Goal: Transaction & Acquisition: Purchase product/service

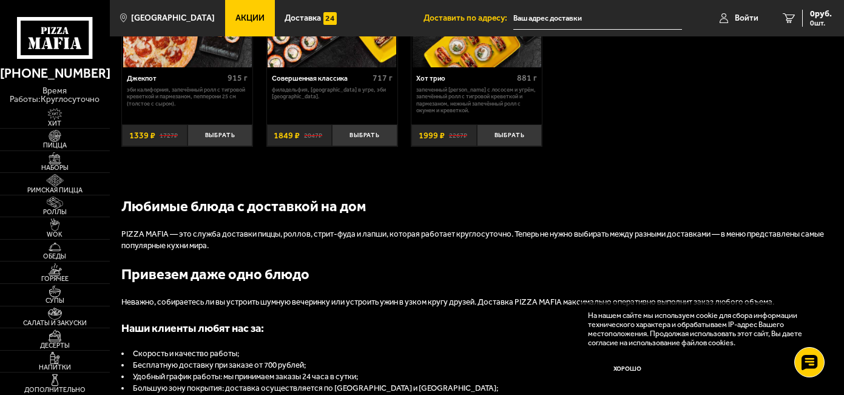
scroll to position [849, 0]
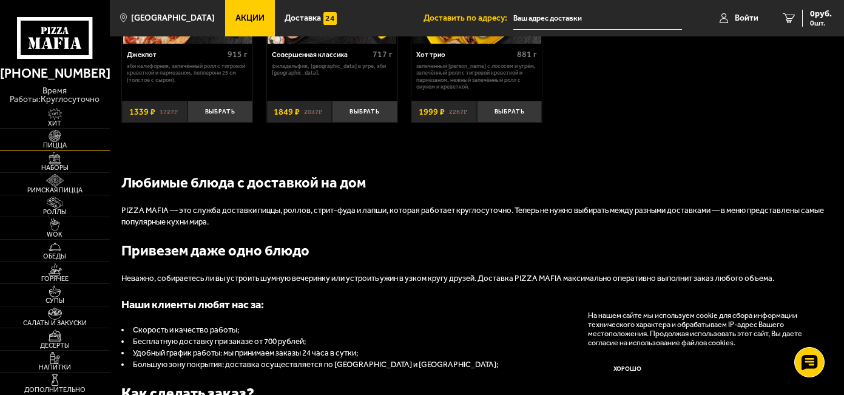
click at [58, 139] on img at bounding box center [55, 136] width 34 height 12
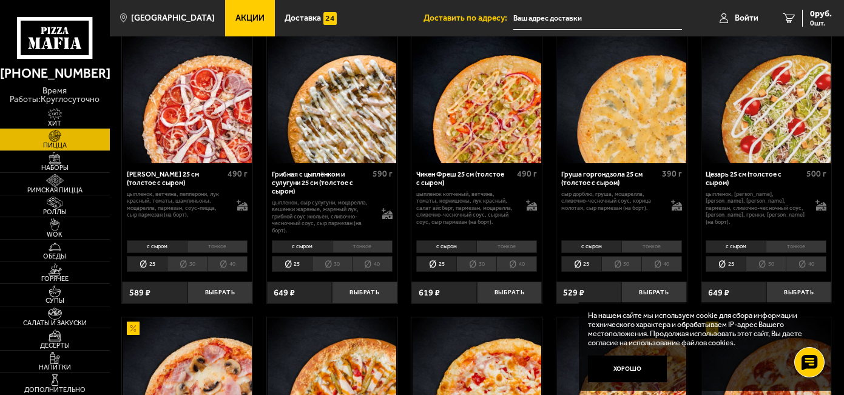
scroll to position [364, 0]
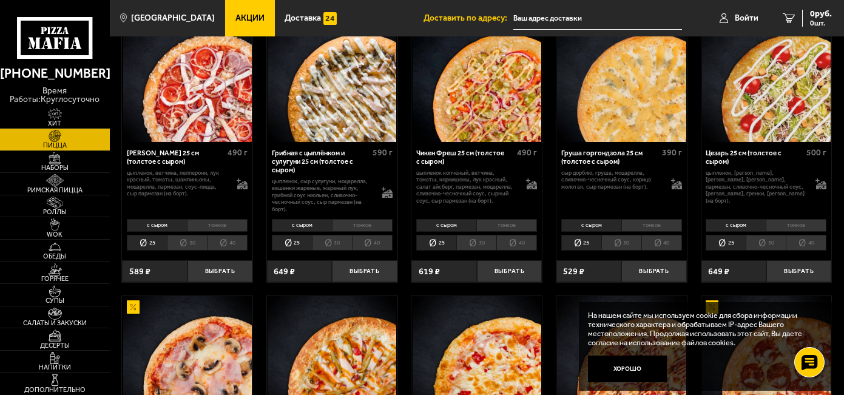
click at [332, 244] on li "30" at bounding box center [332, 243] width 40 height 16
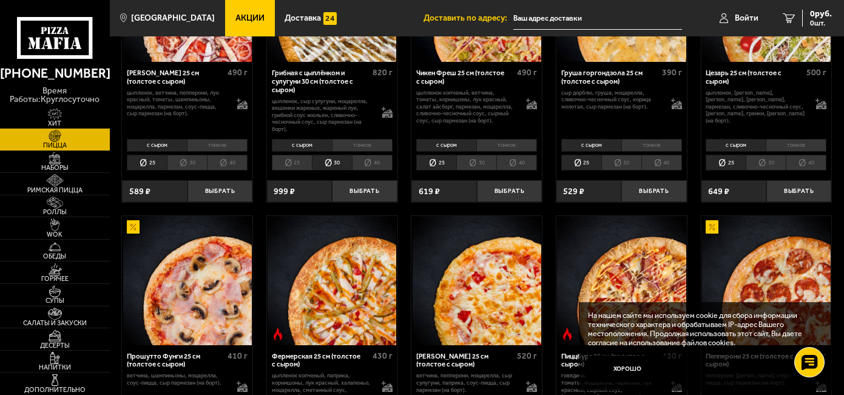
scroll to position [425, 0]
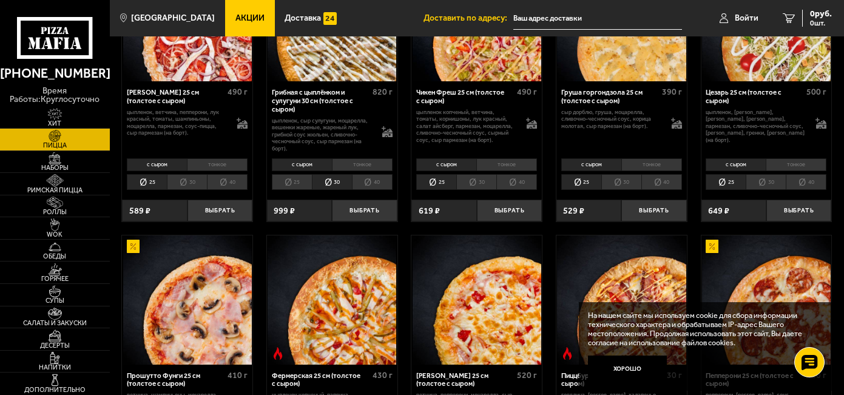
click at [362, 163] on li "тонкое" at bounding box center [362, 164] width 61 height 13
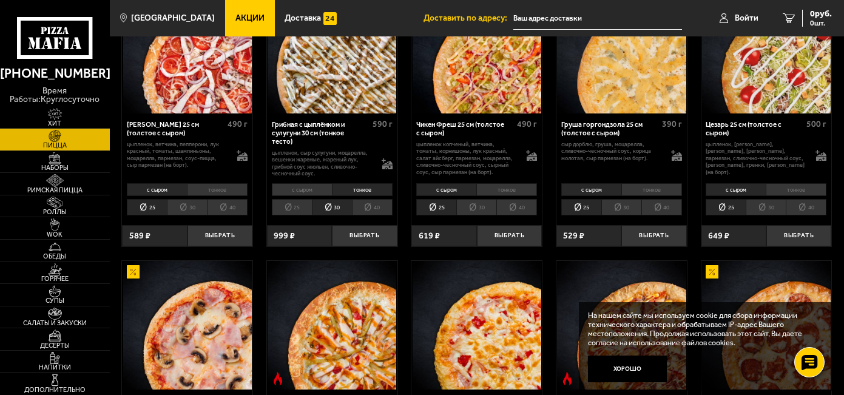
scroll to position [364, 0]
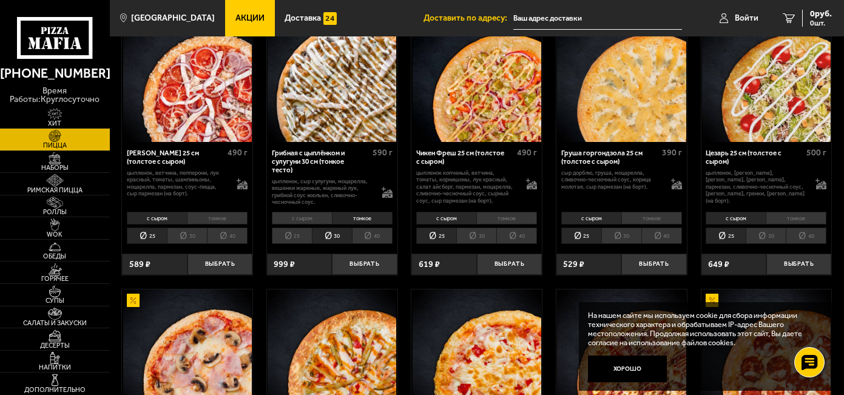
click at [301, 215] on li "с сыром" at bounding box center [302, 218] width 60 height 13
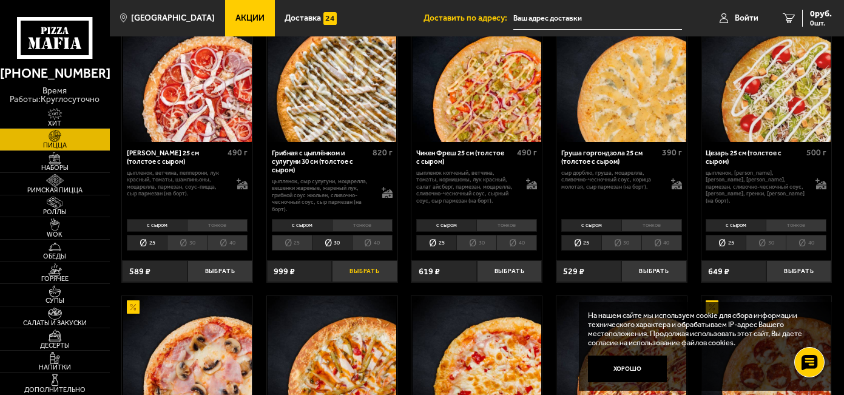
click at [364, 271] on button "Выбрать" at bounding box center [364, 270] width 65 height 21
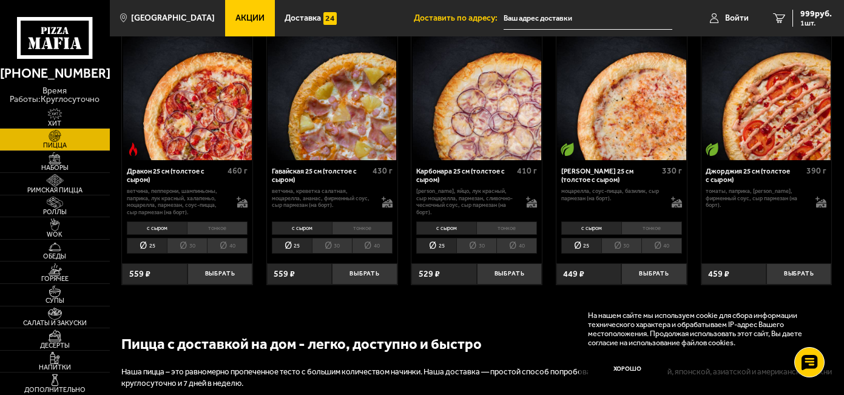
scroll to position [1456, 0]
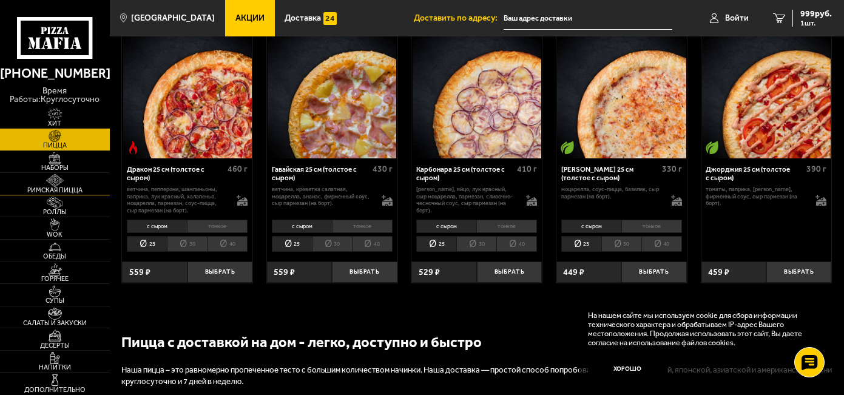
click at [41, 183] on img at bounding box center [55, 180] width 34 height 12
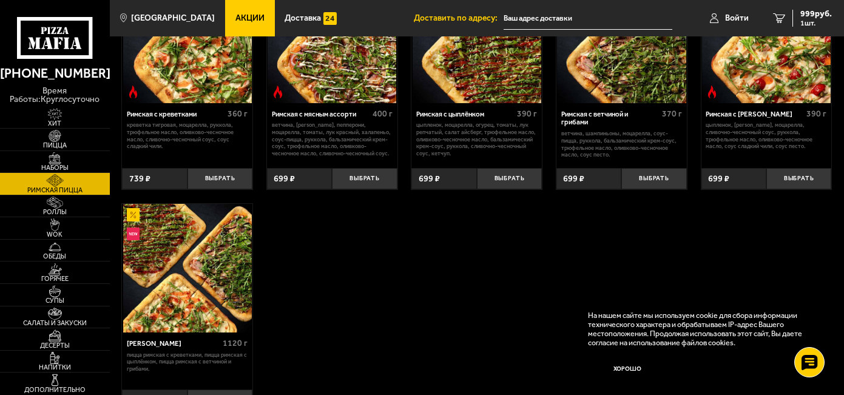
scroll to position [182, 0]
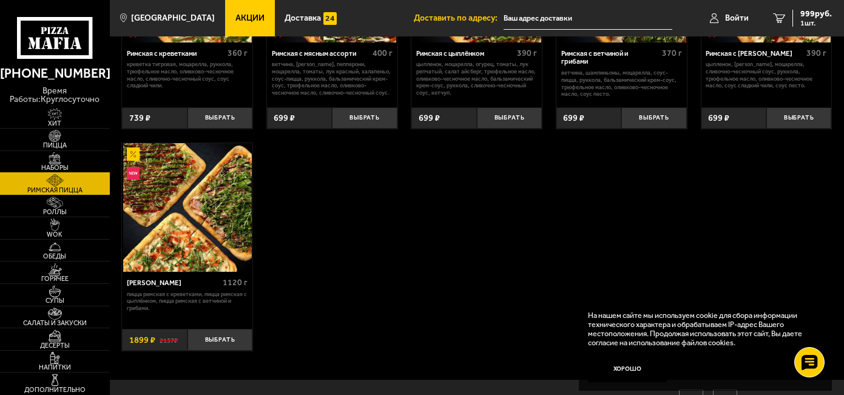
click at [53, 155] on img at bounding box center [55, 158] width 34 height 12
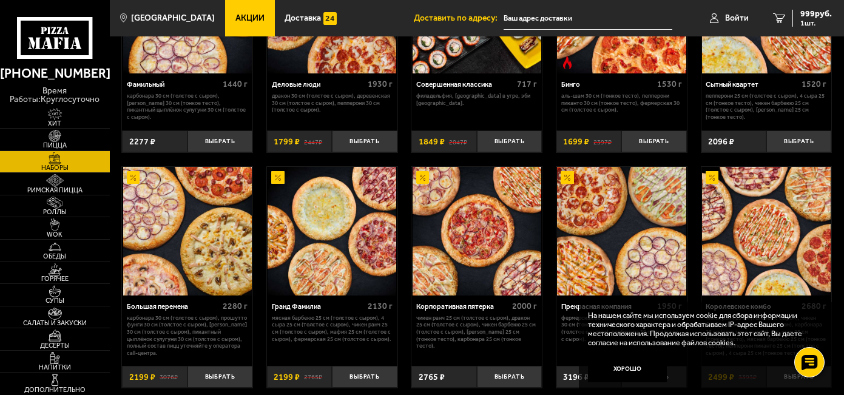
scroll to position [1045, 0]
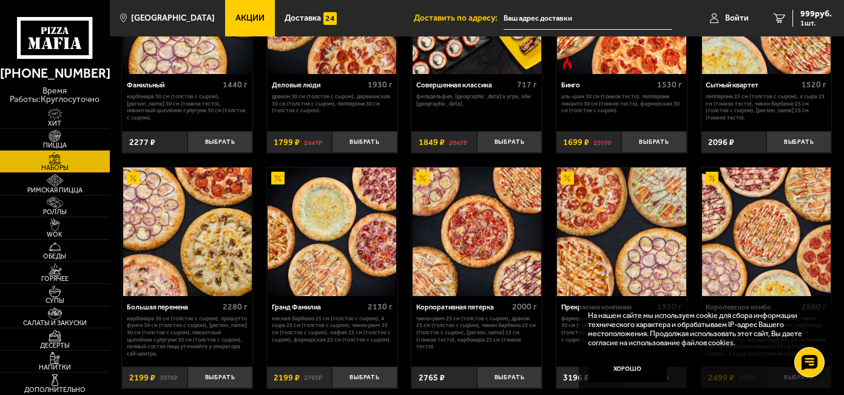
click at [61, 139] on img at bounding box center [55, 136] width 34 height 12
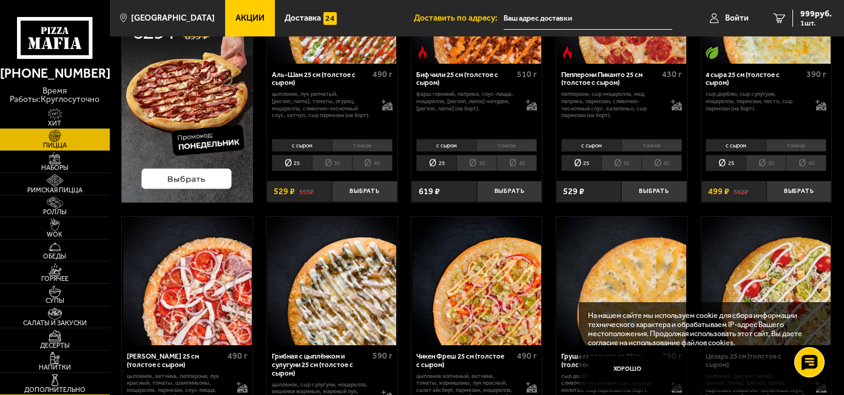
scroll to position [182, 0]
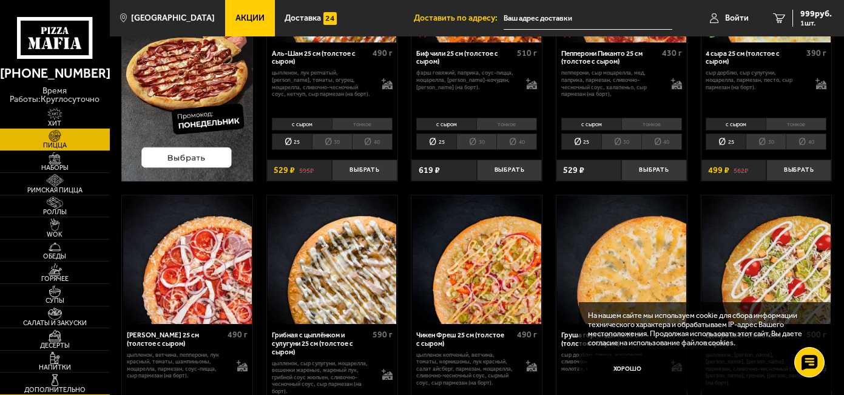
click at [53, 380] on img at bounding box center [55, 380] width 34 height 12
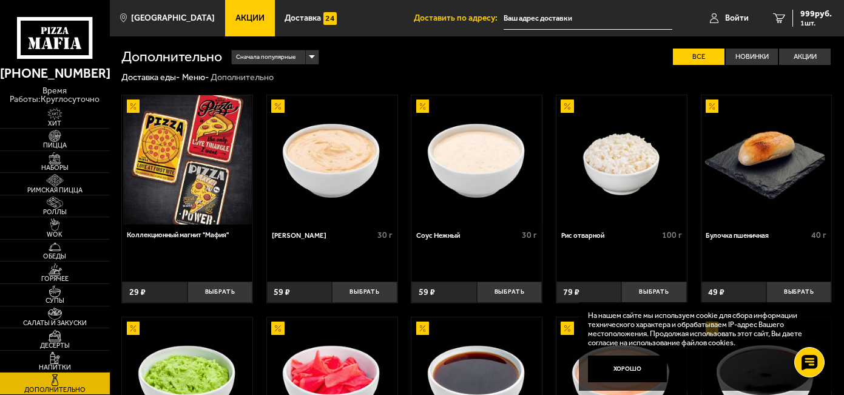
click at [242, 12] on link "Акции" at bounding box center [249, 18] width 49 height 36
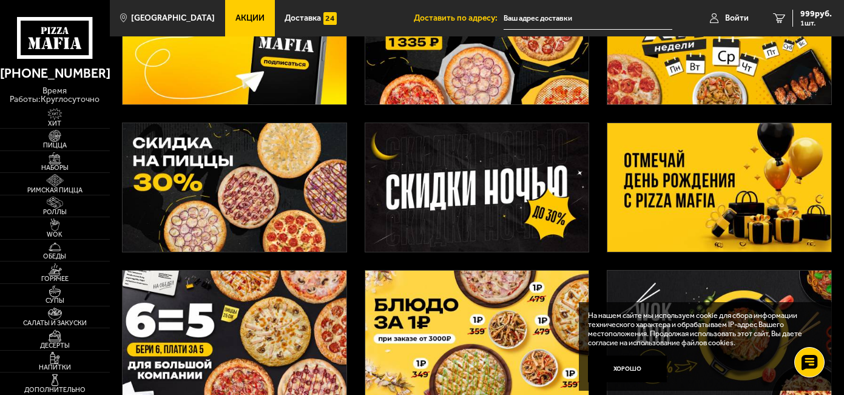
scroll to position [121, 0]
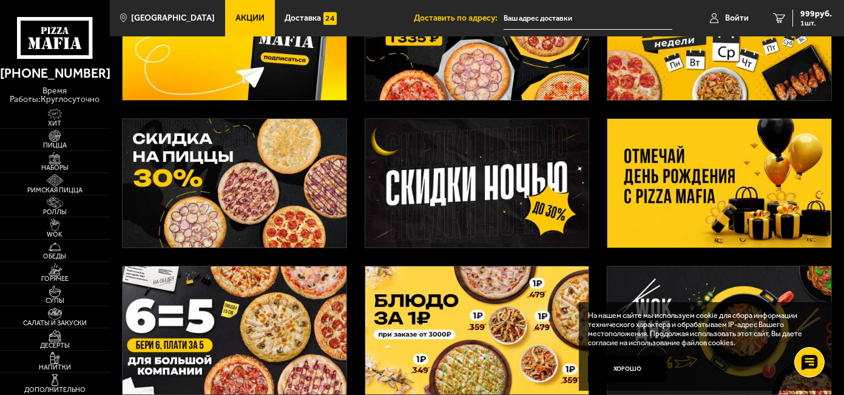
click at [685, 150] on img at bounding box center [719, 183] width 224 height 129
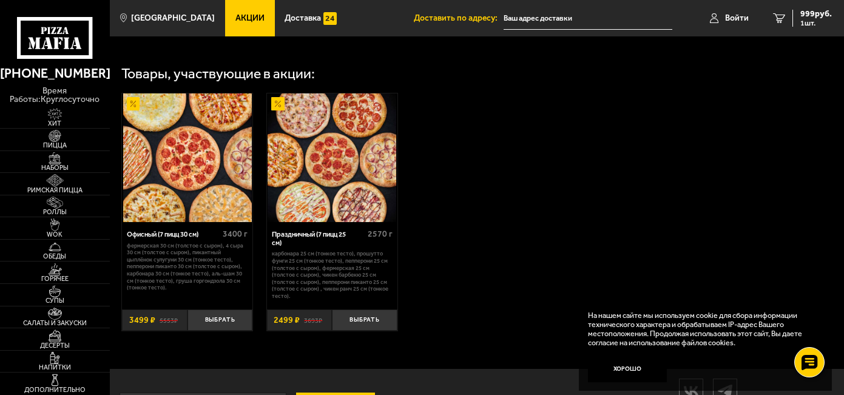
scroll to position [667, 0]
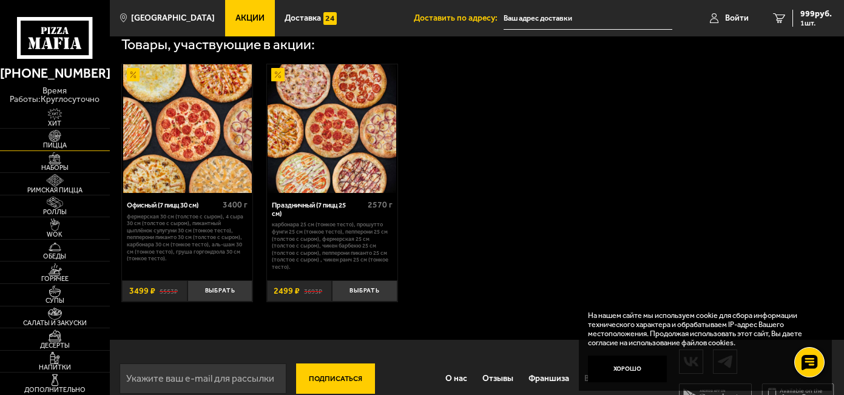
click at [50, 139] on img at bounding box center [55, 136] width 34 height 12
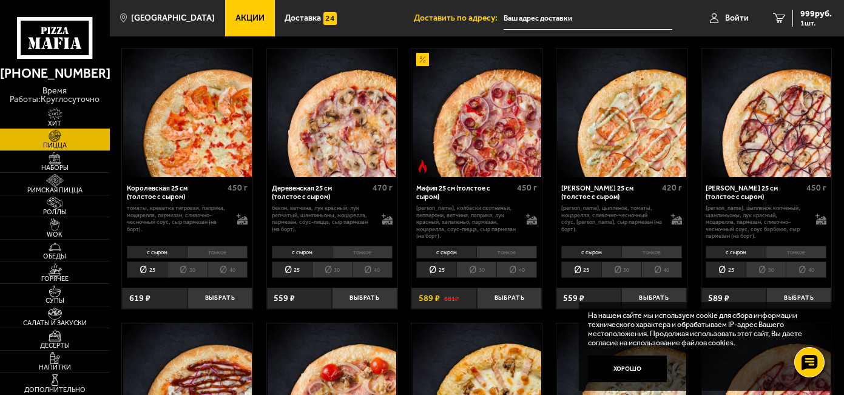
scroll to position [910, 0]
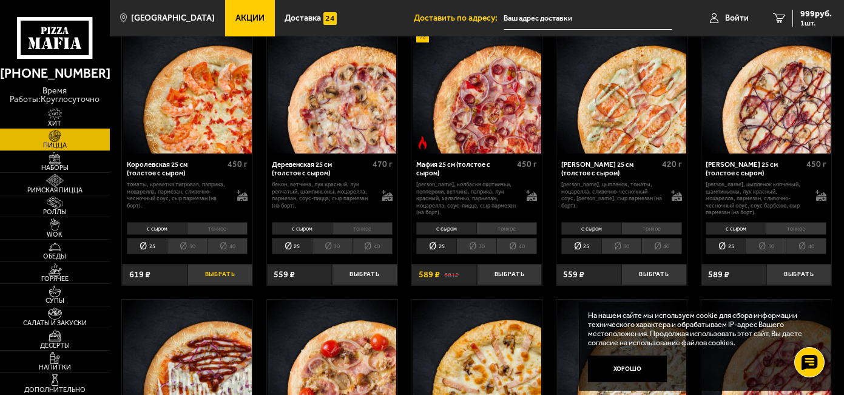
click at [222, 278] on button "Выбрать" at bounding box center [219, 274] width 65 height 21
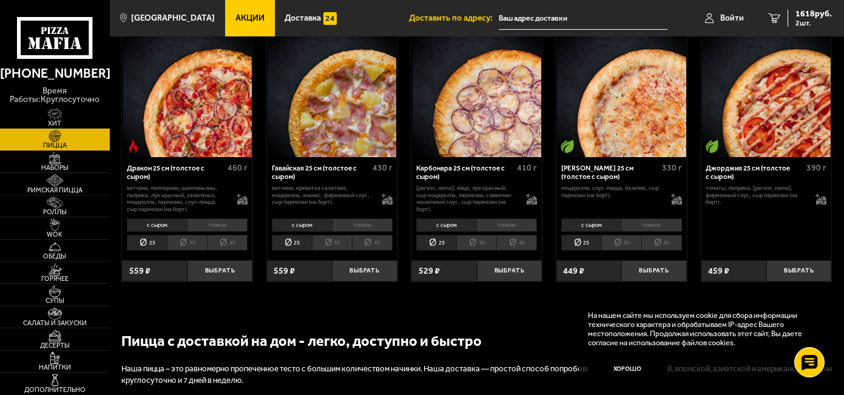
scroll to position [1456, 0]
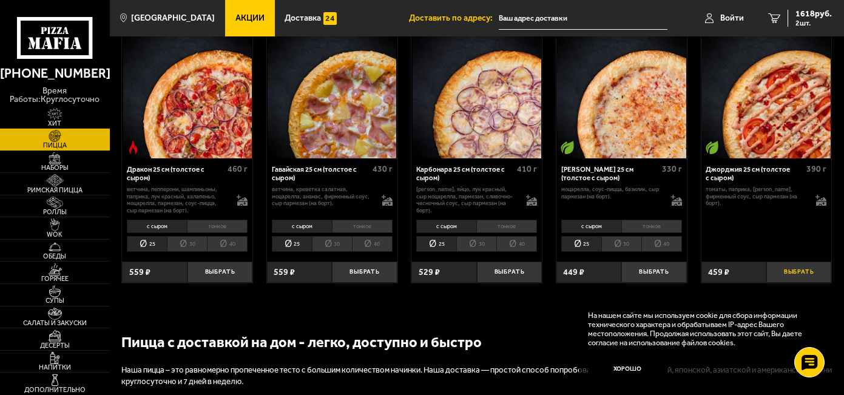
click at [795, 277] on button "Выбрать" at bounding box center [798, 271] width 65 height 21
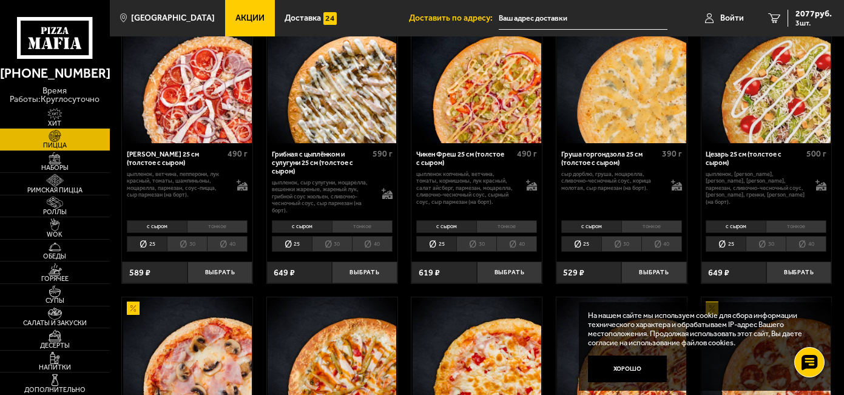
scroll to position [364, 0]
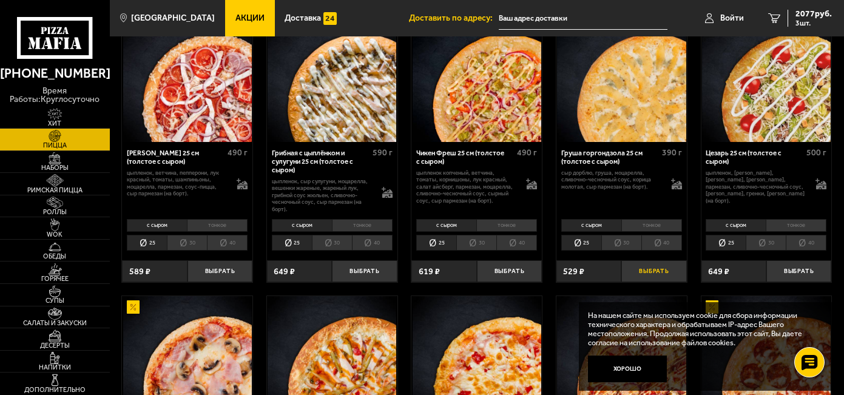
click at [651, 271] on button "Выбрать" at bounding box center [653, 270] width 65 height 21
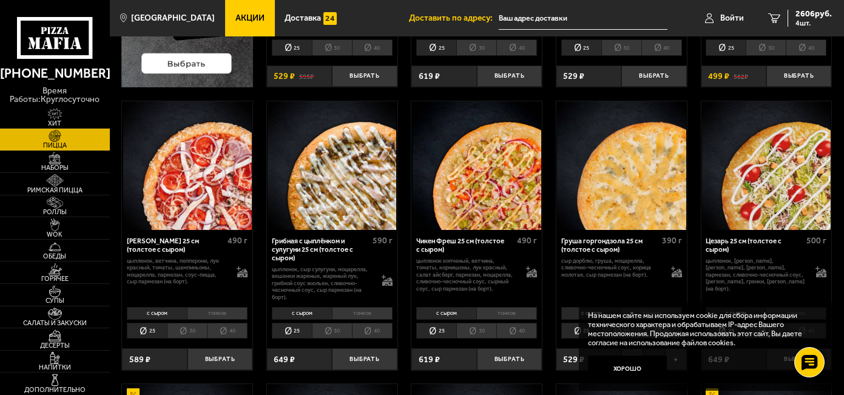
scroll to position [303, 0]
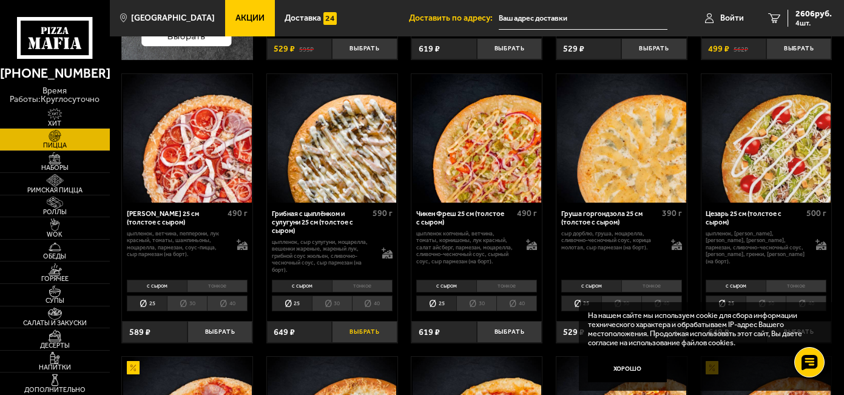
click at [374, 333] on button "Выбрать" at bounding box center [364, 331] width 65 height 21
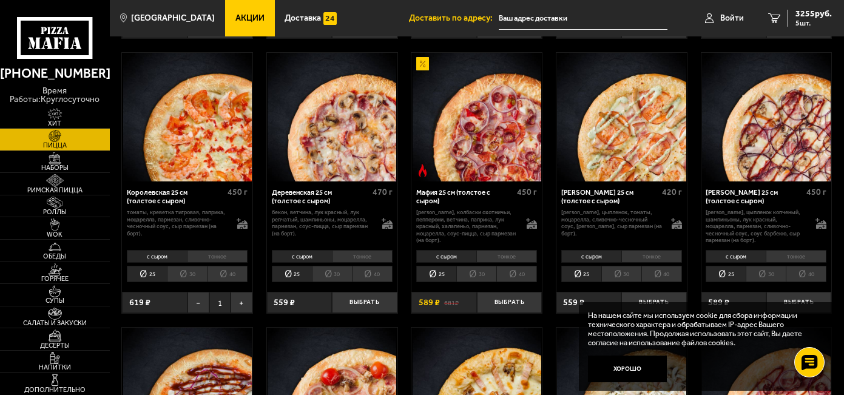
scroll to position [910, 0]
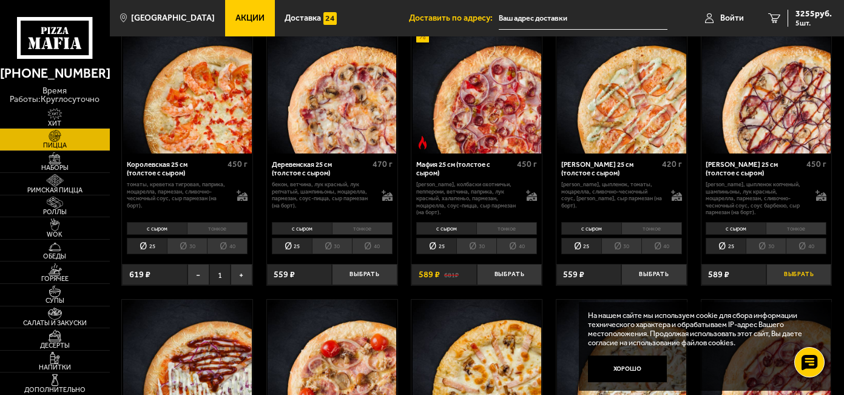
click at [794, 278] on button "Выбрать" at bounding box center [798, 274] width 65 height 21
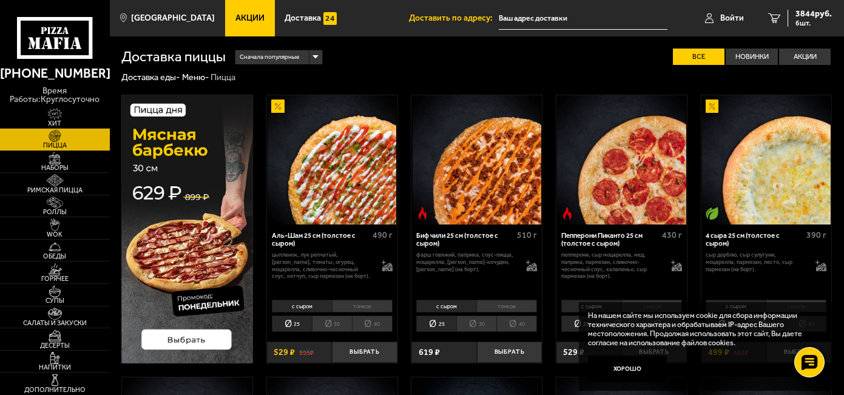
scroll to position [61, 0]
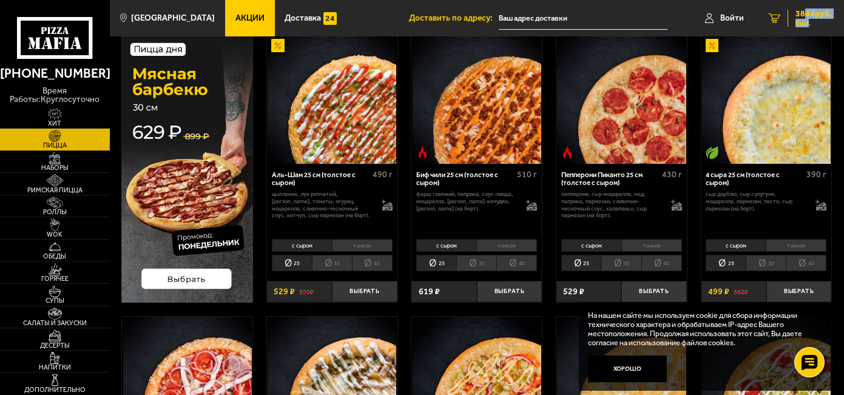
click at [806, 18] on div "3844 руб. 6 шт." at bounding box center [809, 18] width 44 height 17
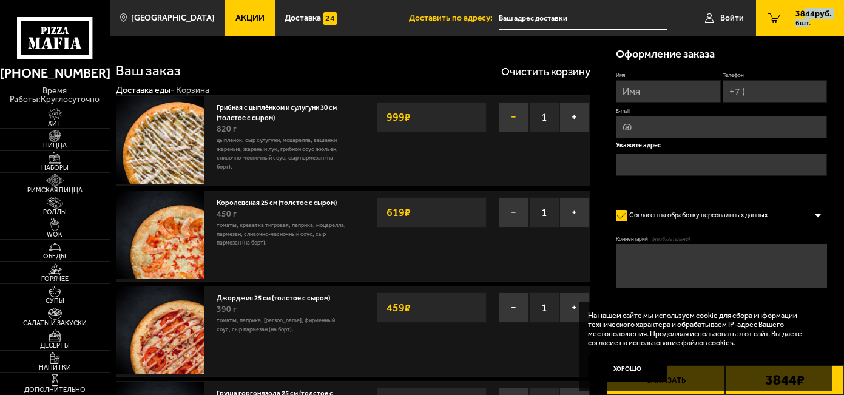
click at [516, 114] on button "−" at bounding box center [514, 117] width 30 height 30
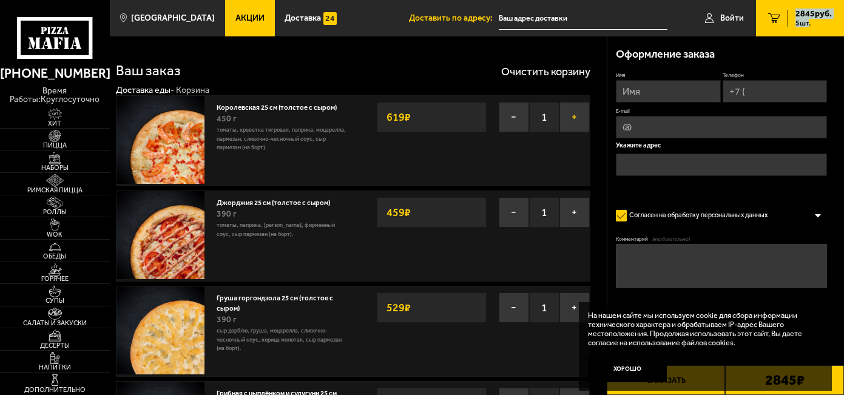
click at [576, 116] on button "+" at bounding box center [574, 117] width 30 height 30
click at [510, 208] on button "−" at bounding box center [514, 212] width 30 height 30
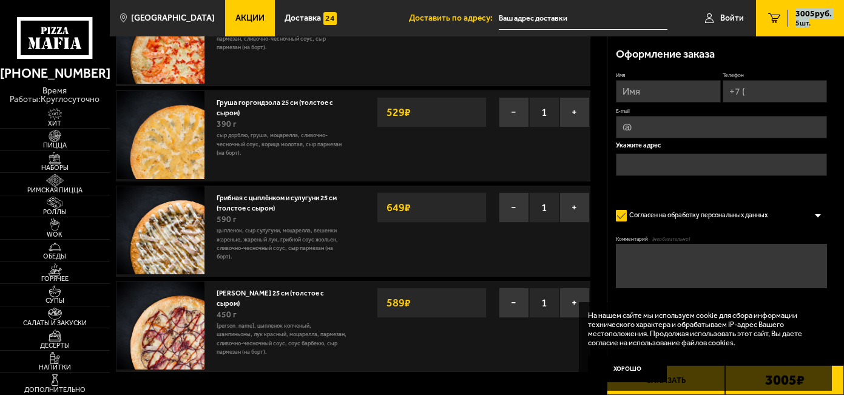
scroll to position [121, 0]
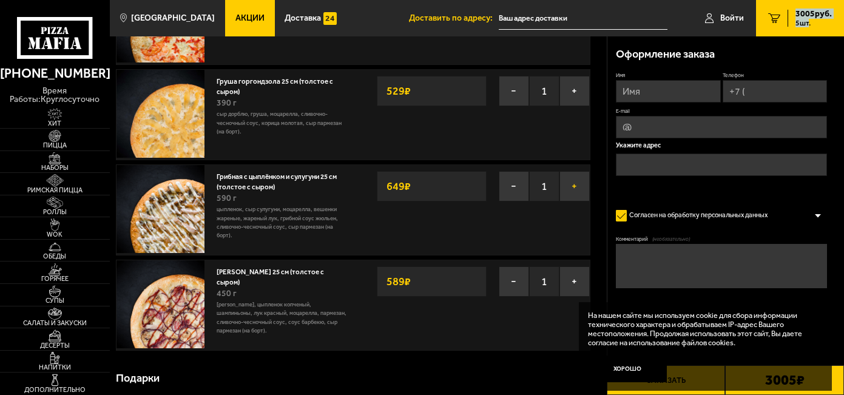
click at [574, 186] on button "+" at bounding box center [574, 186] width 30 height 30
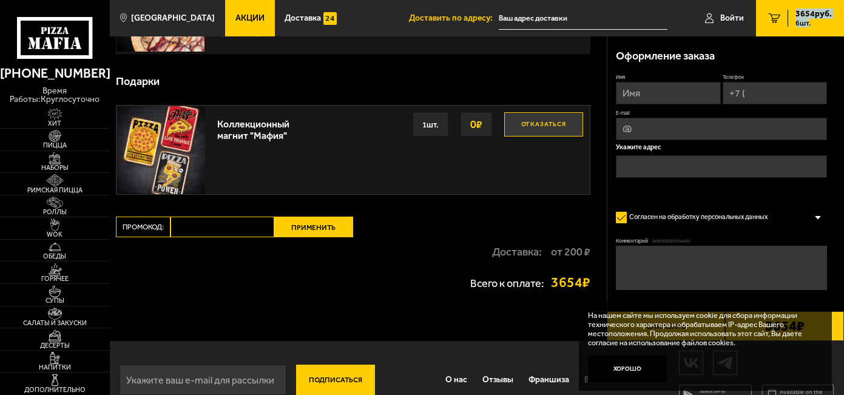
scroll to position [444, 0]
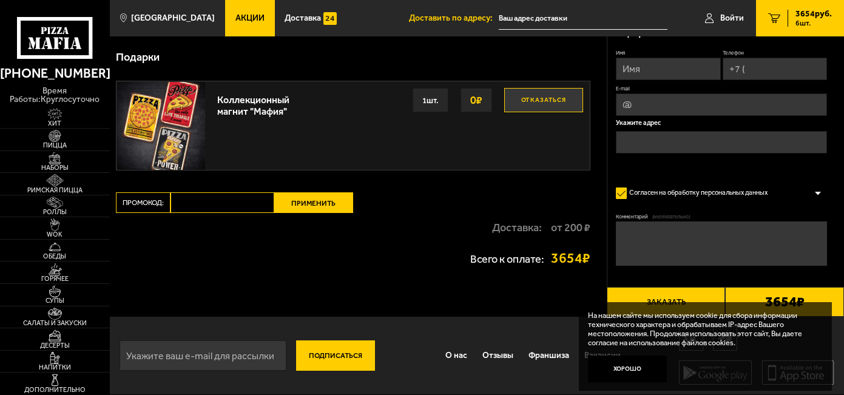
click at [194, 205] on input "Промокод:" at bounding box center [222, 202] width 104 height 21
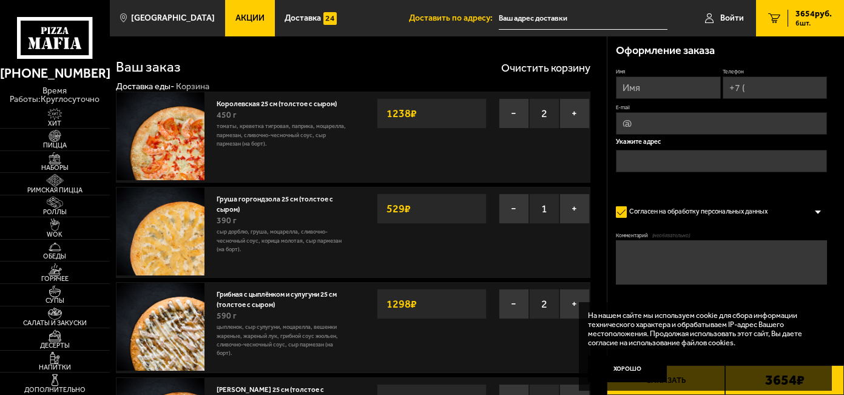
scroll to position [0, 0]
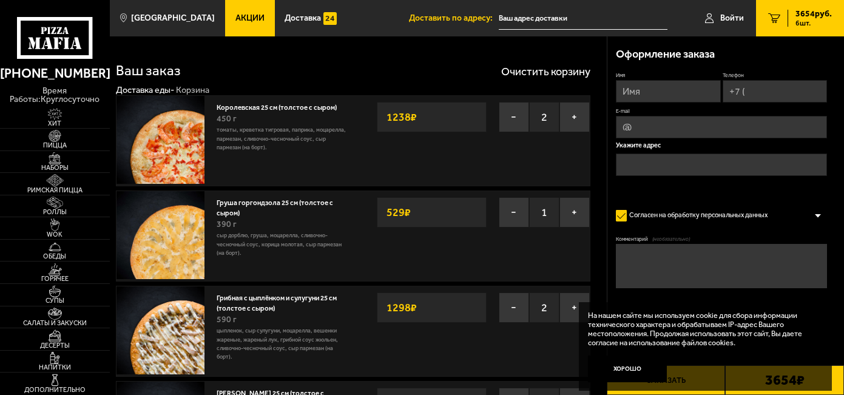
click at [234, 12] on link "Акции" at bounding box center [249, 18] width 49 height 36
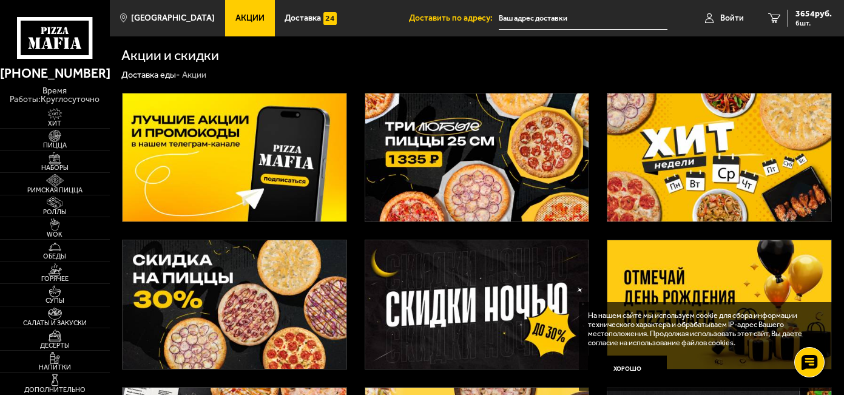
click at [485, 148] on img at bounding box center [477, 157] width 224 height 129
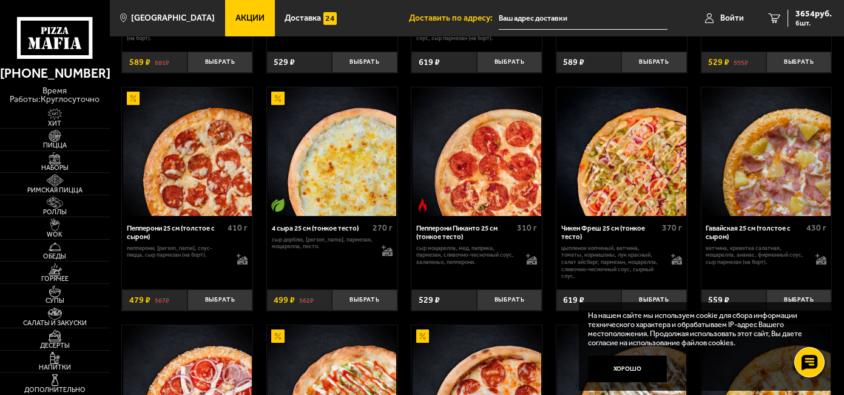
scroll to position [667, 0]
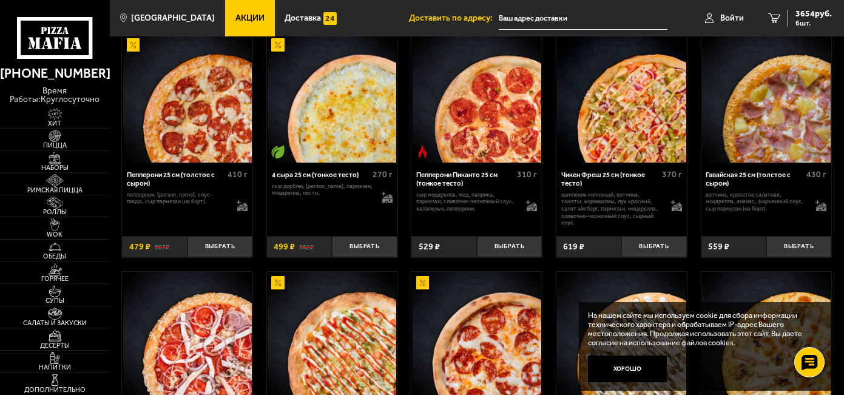
click at [802, 12] on span "3654 руб." at bounding box center [813, 14] width 36 height 8
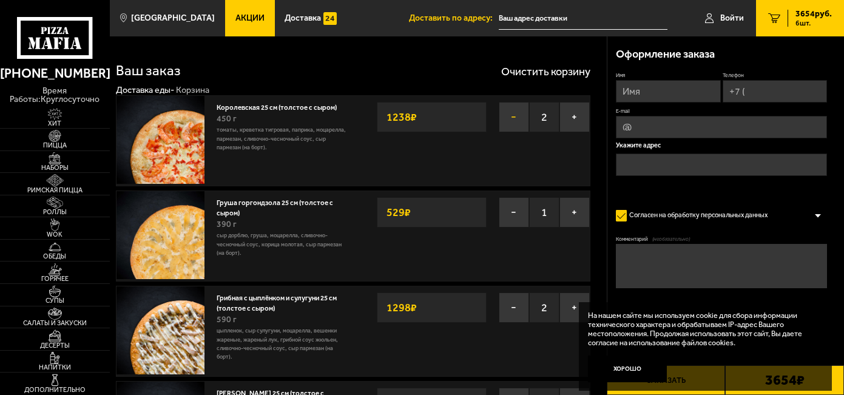
click at [513, 120] on button "−" at bounding box center [514, 117] width 30 height 30
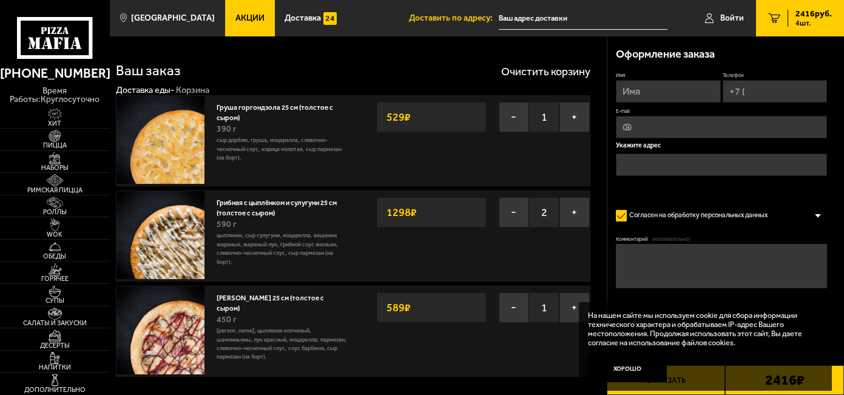
click at [513, 120] on button "−" at bounding box center [514, 117] width 30 height 30
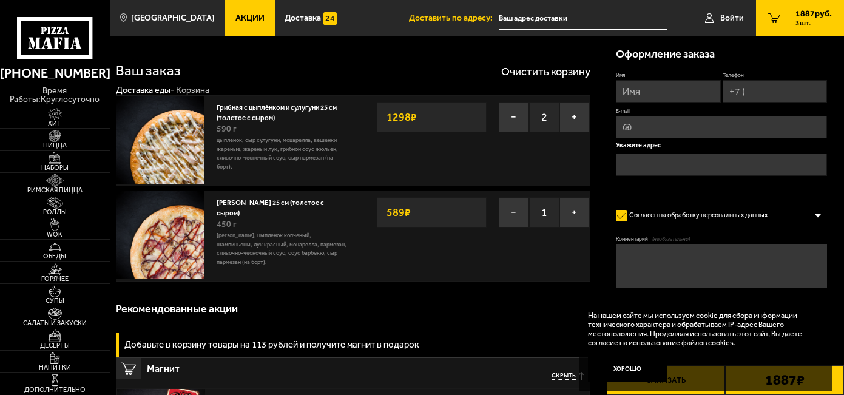
click at [513, 120] on button "−" at bounding box center [514, 117] width 30 height 30
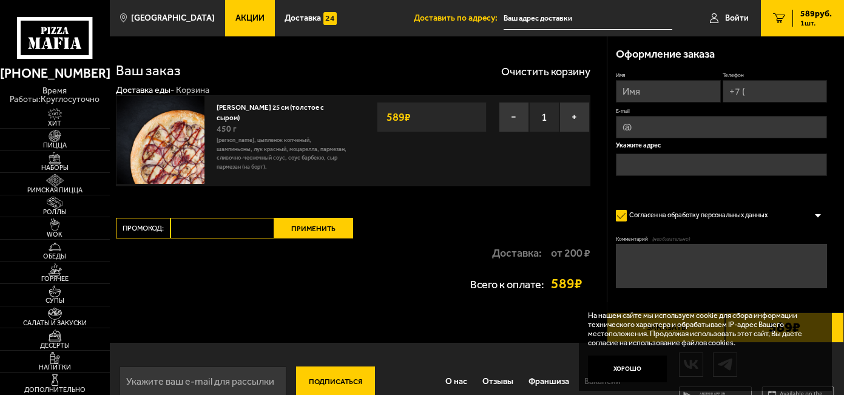
click at [513, 120] on button "−" at bounding box center [514, 117] width 30 height 30
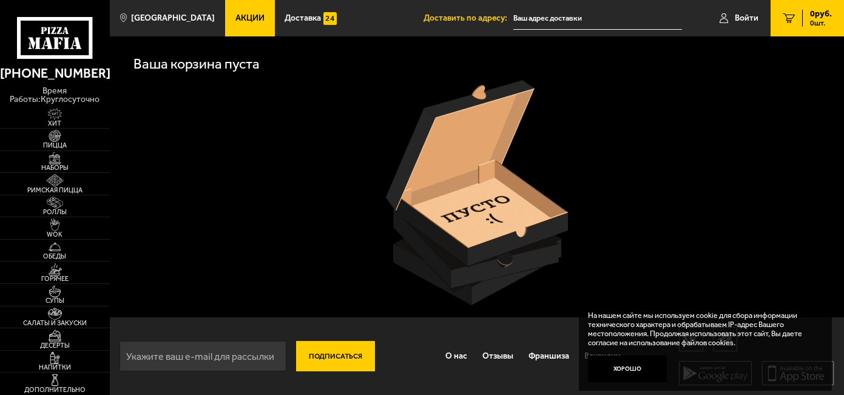
click at [225, 12] on link "Акции" at bounding box center [249, 18] width 49 height 36
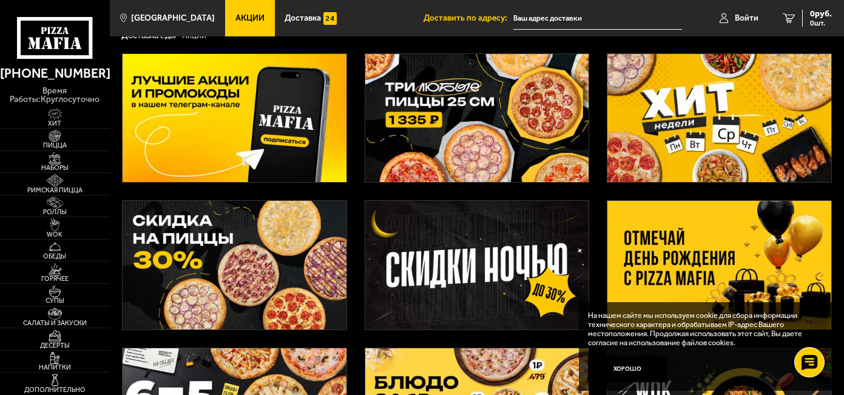
scroll to position [61, 0]
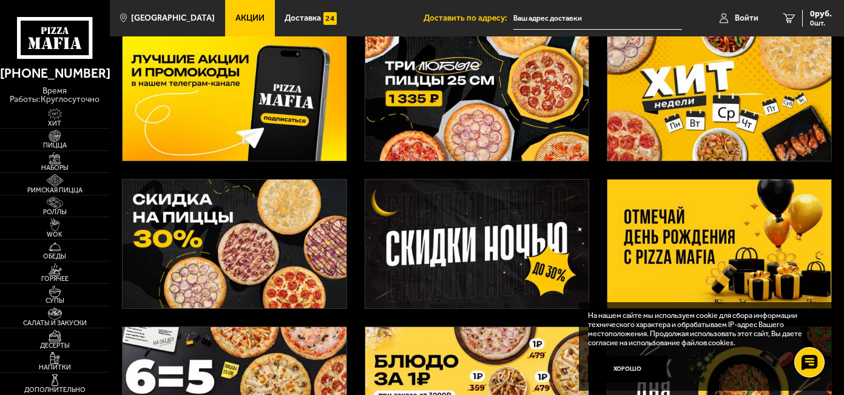
click at [245, 235] on img at bounding box center [235, 244] width 224 height 129
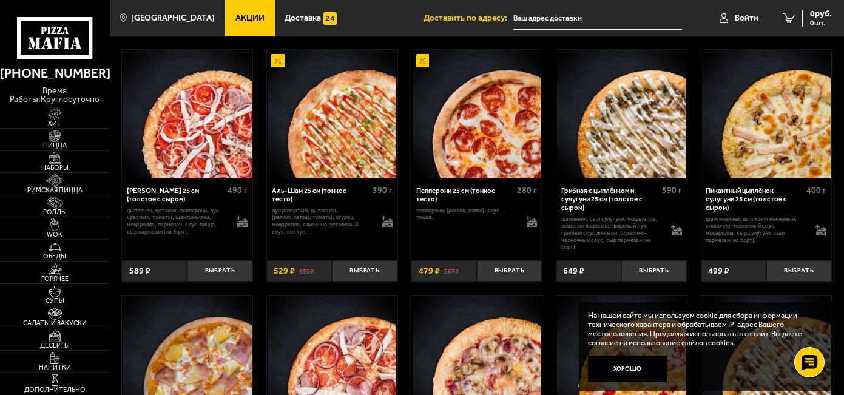
scroll to position [911, 0]
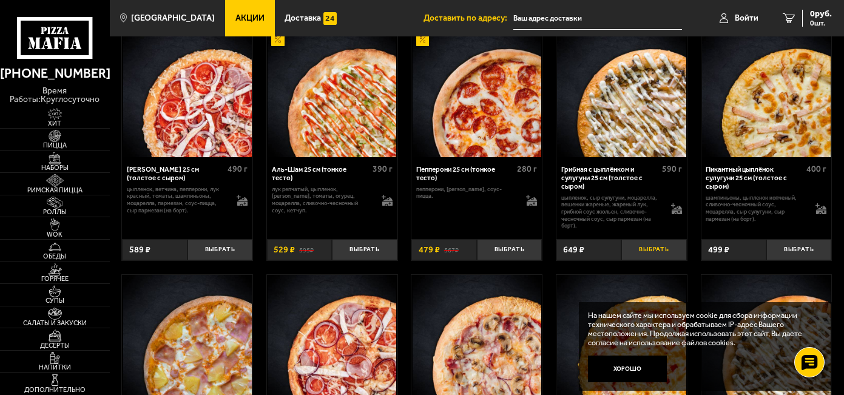
click at [656, 255] on button "Выбрать" at bounding box center [653, 249] width 65 height 21
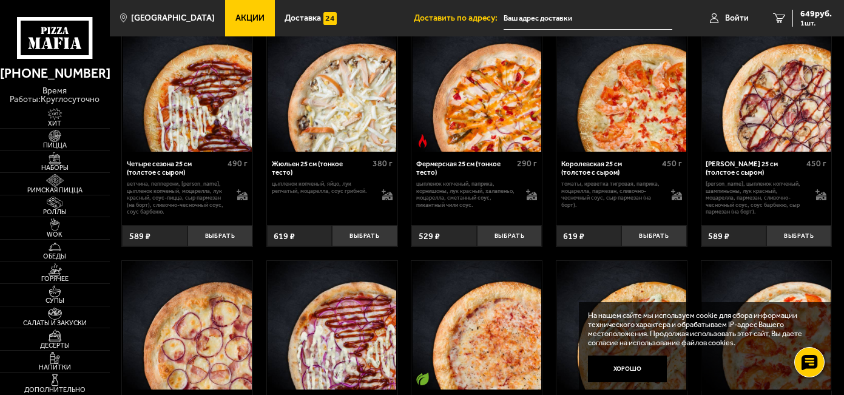
scroll to position [1881, 0]
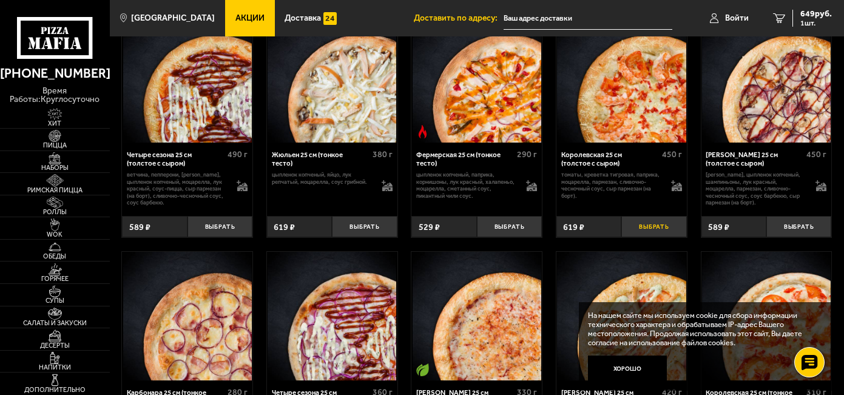
click at [661, 233] on button "Выбрать" at bounding box center [653, 226] width 65 height 21
click at [676, 236] on button "+" at bounding box center [676, 226] width 22 height 21
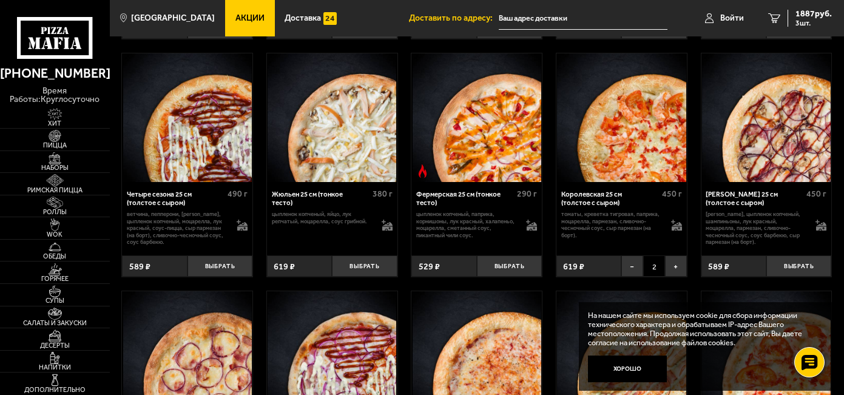
scroll to position [1821, 0]
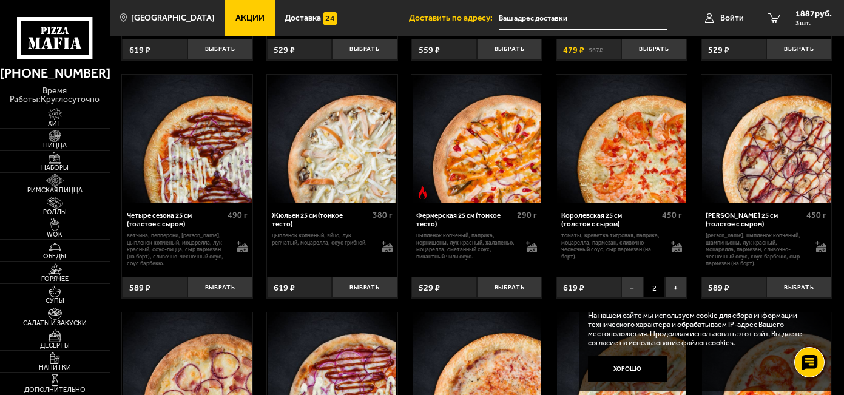
click at [522, 14] on input "text" at bounding box center [583, 18] width 169 height 22
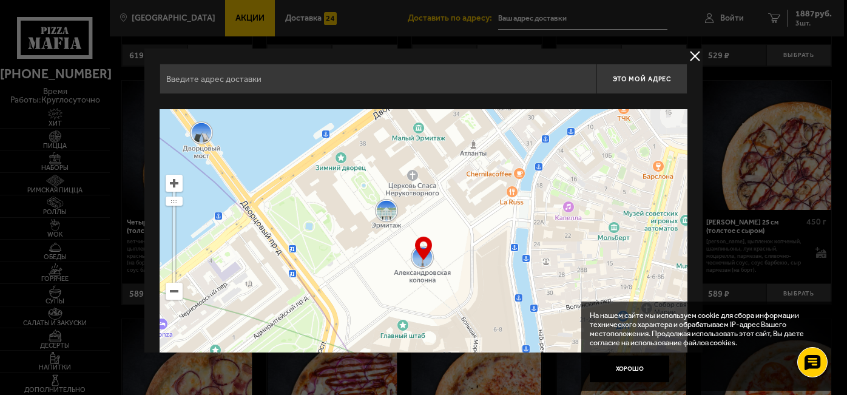
click at [511, 18] on div at bounding box center [423, 197] width 847 height 395
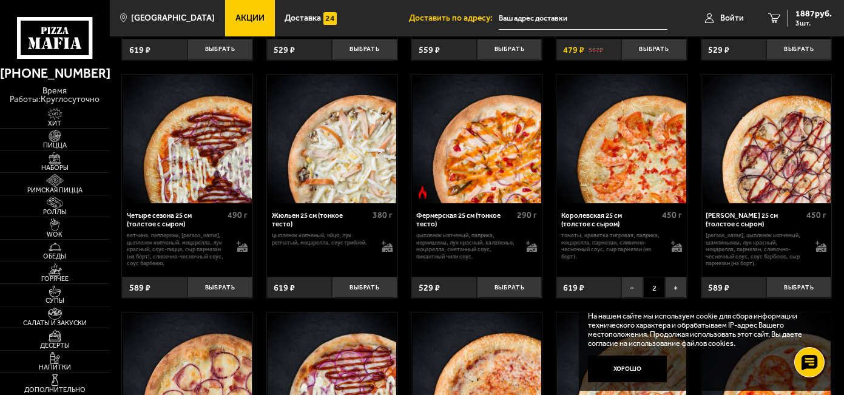
click at [516, 14] on input "text" at bounding box center [583, 18] width 169 height 22
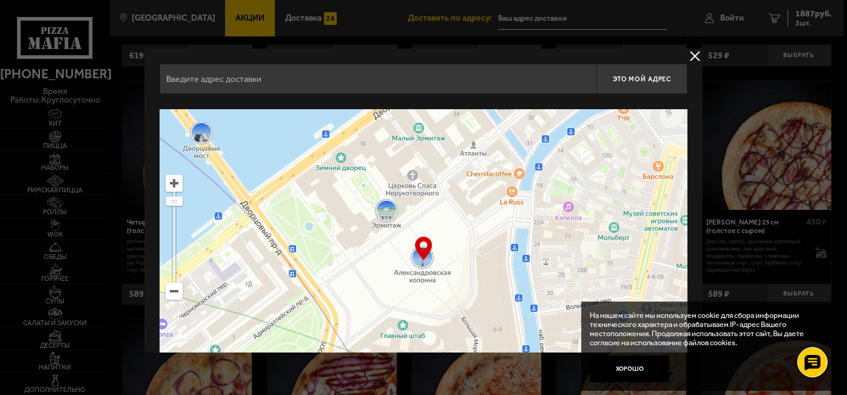
click at [200, 82] on input "text" at bounding box center [378, 79] width 437 height 30
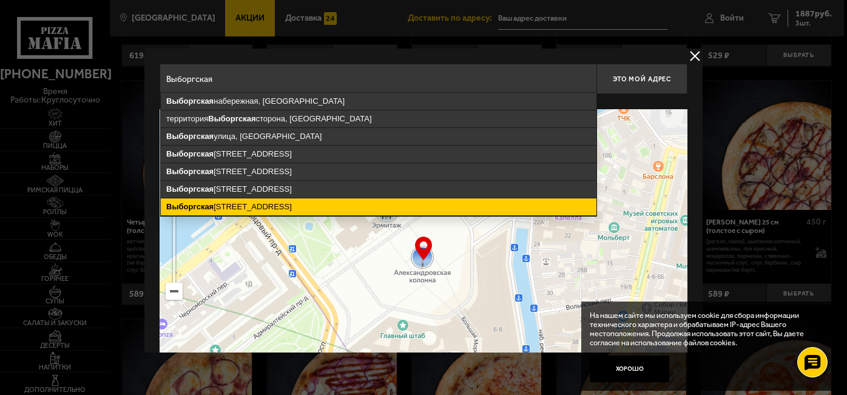
click at [286, 207] on ymaps "Выборгская [STREET_ADDRESS]" at bounding box center [379, 206] width 436 height 17
type input "[STREET_ADDRESS]"
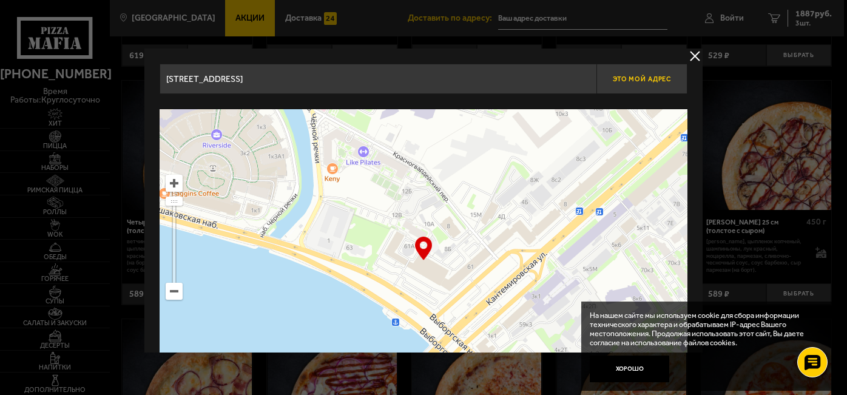
click at [633, 79] on span "Это мой адрес" at bounding box center [642, 79] width 58 height 8
type input "[STREET_ADDRESS]"
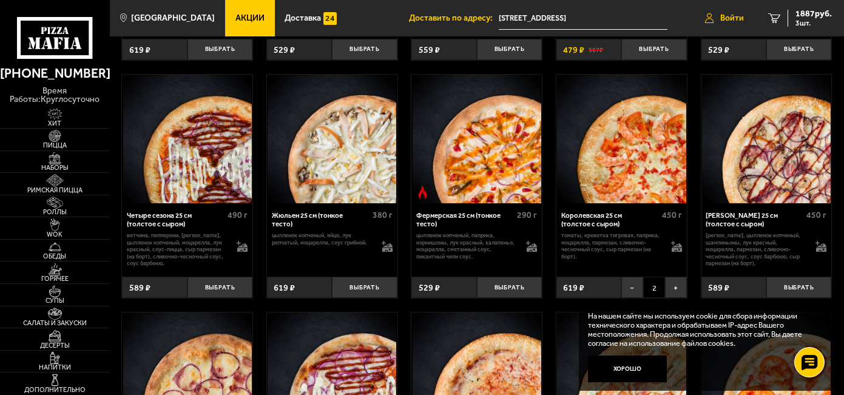
click at [728, 16] on span "Войти" at bounding box center [732, 18] width 24 height 8
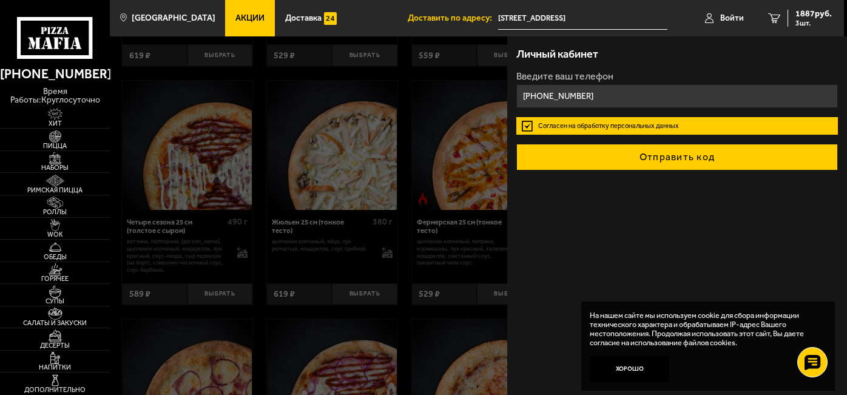
type input "[PHONE_NUMBER]"
click at [686, 153] on button "Отправить код" at bounding box center [677, 157] width 322 height 27
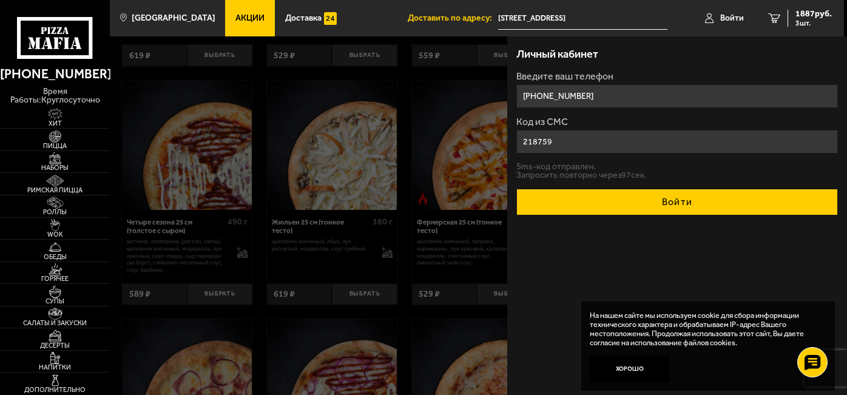
type input "218759"
click at [690, 197] on button "Войти" at bounding box center [677, 202] width 322 height 27
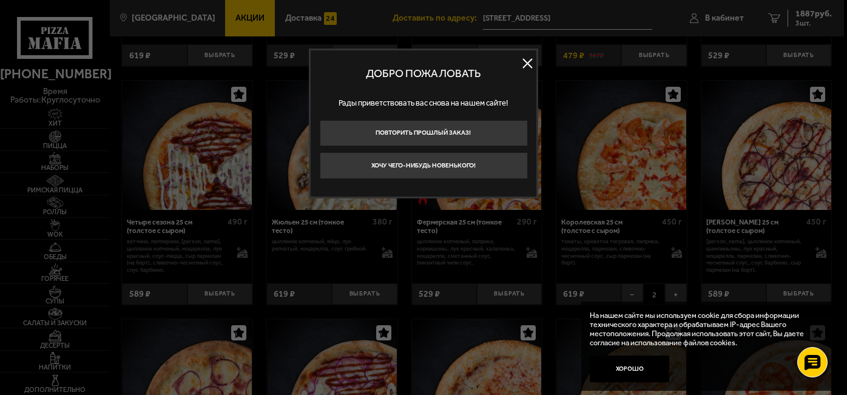
click at [525, 58] on button at bounding box center [527, 64] width 18 height 18
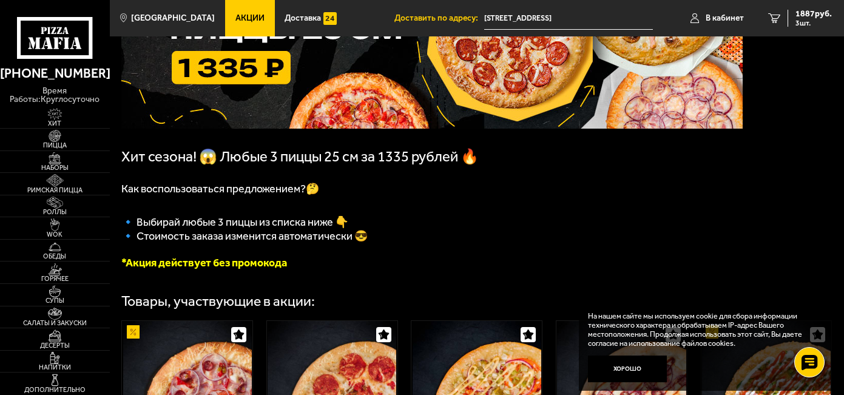
scroll to position [0, 0]
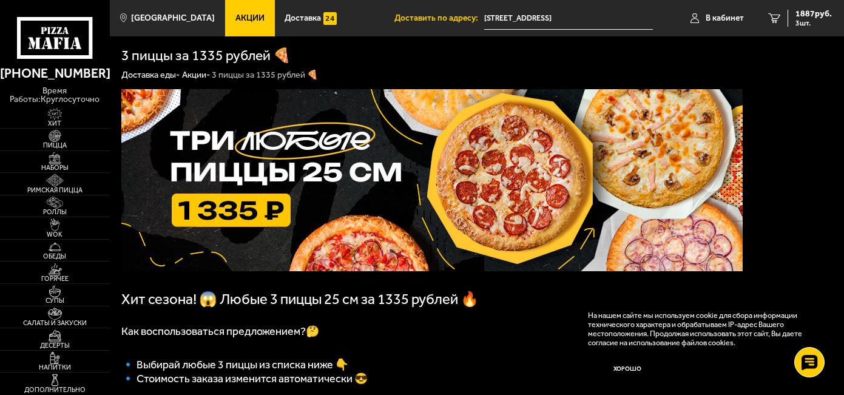
click at [228, 8] on link "Акции" at bounding box center [249, 18] width 49 height 36
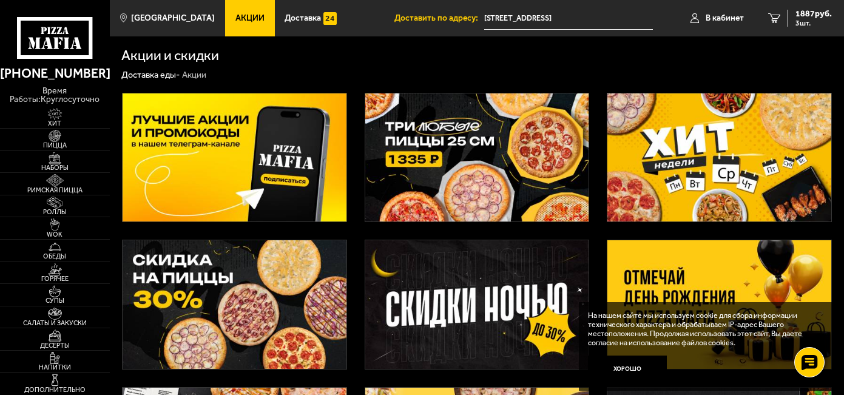
click at [710, 135] on img at bounding box center [719, 157] width 224 height 129
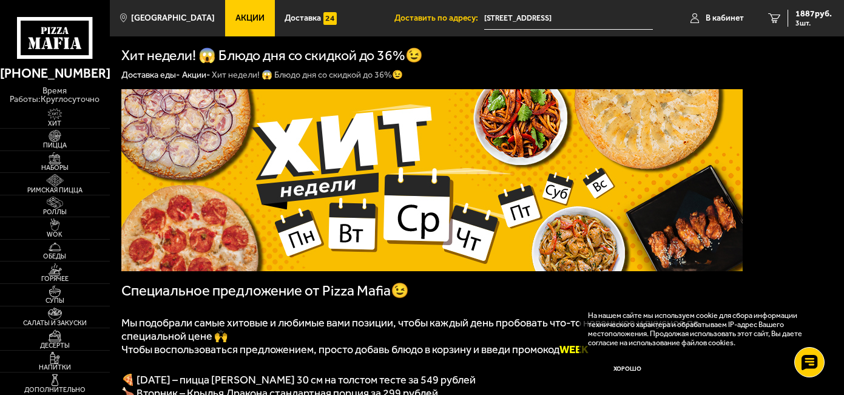
click at [272, 62] on h1 "Хит недели! 😱 Блюдо дня со скидкой до 36%😉" at bounding box center [272, 56] width 302 height 14
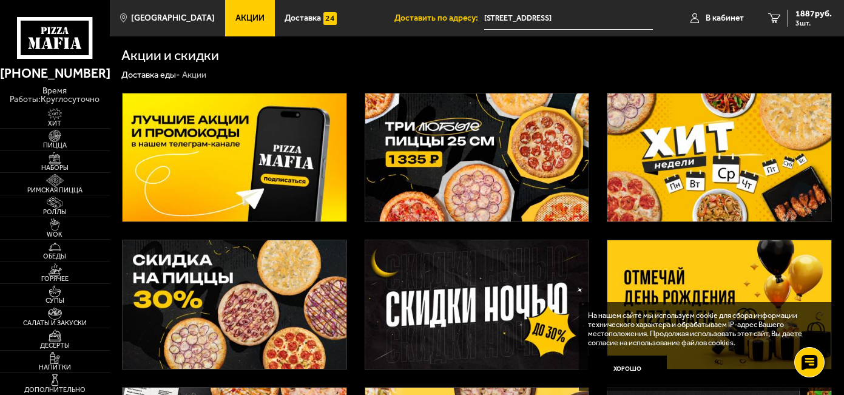
click at [202, 288] on img at bounding box center [235, 304] width 224 height 129
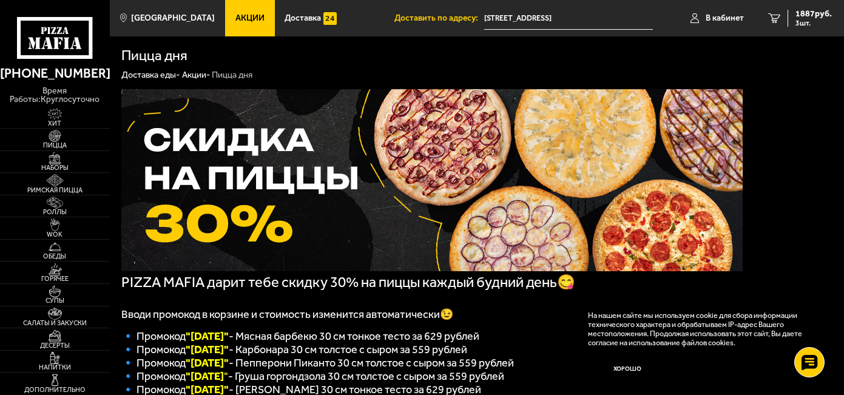
click at [229, 342] on font ""[DATE]"" at bounding box center [207, 335] width 43 height 13
click at [56, 139] on img at bounding box center [55, 136] width 34 height 12
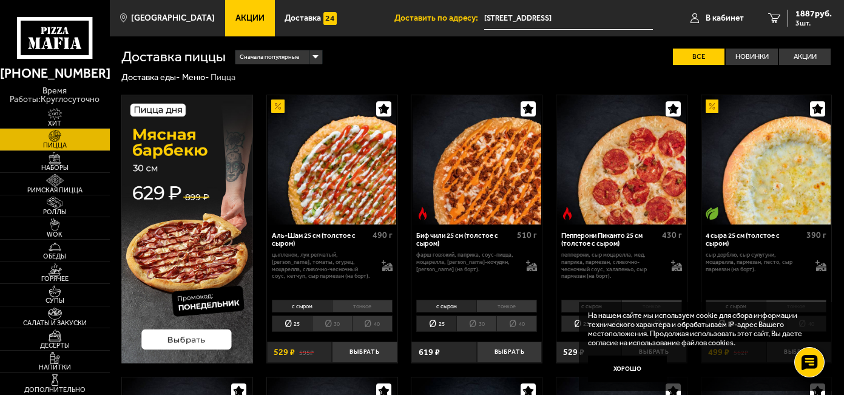
click at [215, 336] on img at bounding box center [187, 229] width 132 height 269
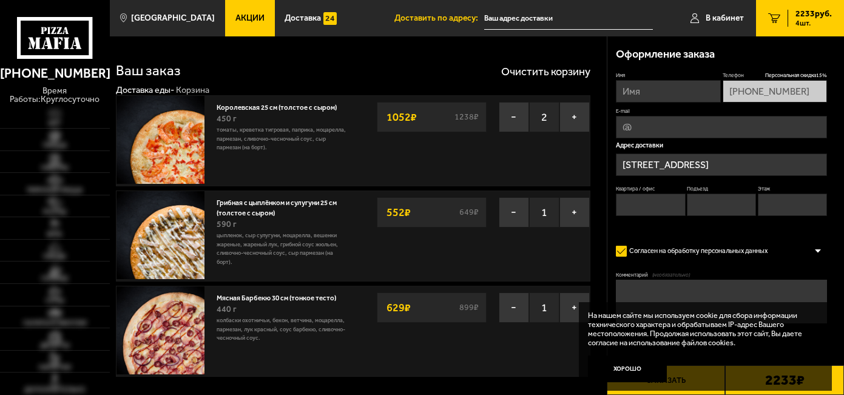
type input "[STREET_ADDRESS]"
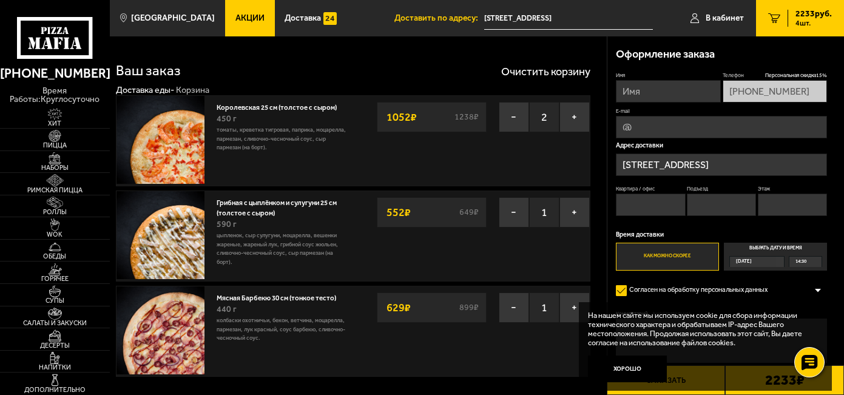
scroll to position [61, 0]
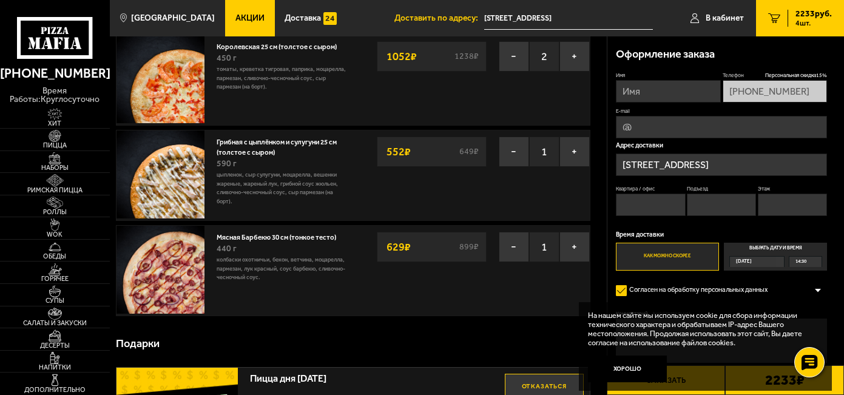
click at [667, 258] on label "Как можно скорее" at bounding box center [667, 257] width 103 height 28
click at [0, 0] on input "Как можно скорее" at bounding box center [0, 0] width 0 height 0
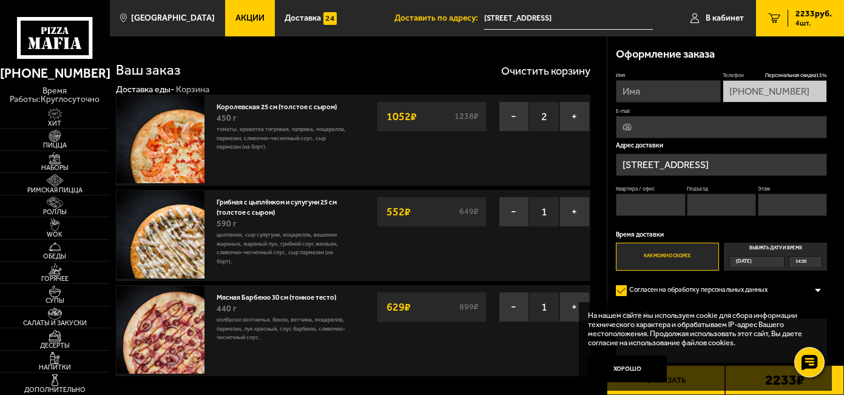
scroll to position [0, 0]
click at [235, 104] on link "Королевская 25 см (толстое с сыром)" at bounding box center [281, 106] width 129 height 11
click at [510, 115] on button "−" at bounding box center [514, 117] width 30 height 30
click at [514, 113] on button "−" at bounding box center [514, 117] width 30 height 30
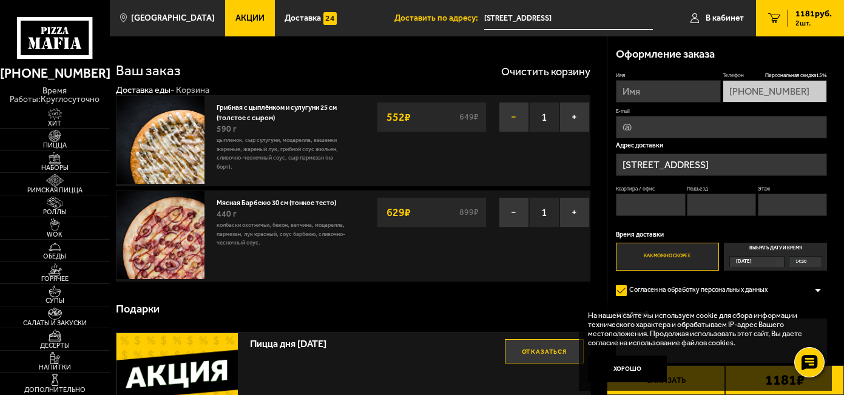
click at [512, 116] on button "−" at bounding box center [514, 117] width 30 height 30
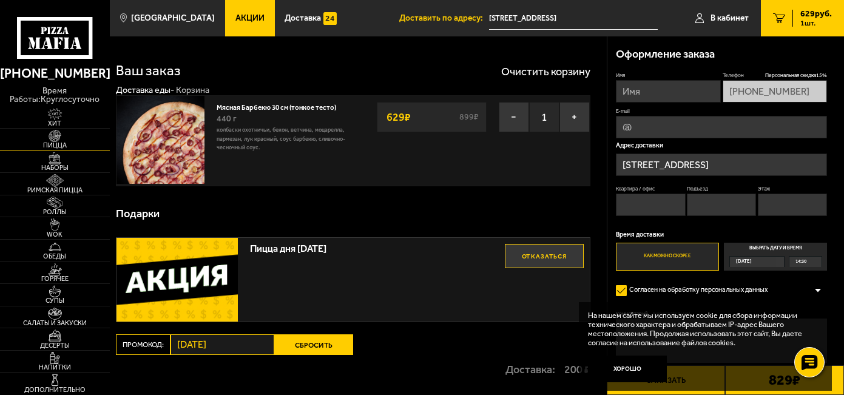
click at [56, 138] on img at bounding box center [55, 136] width 34 height 12
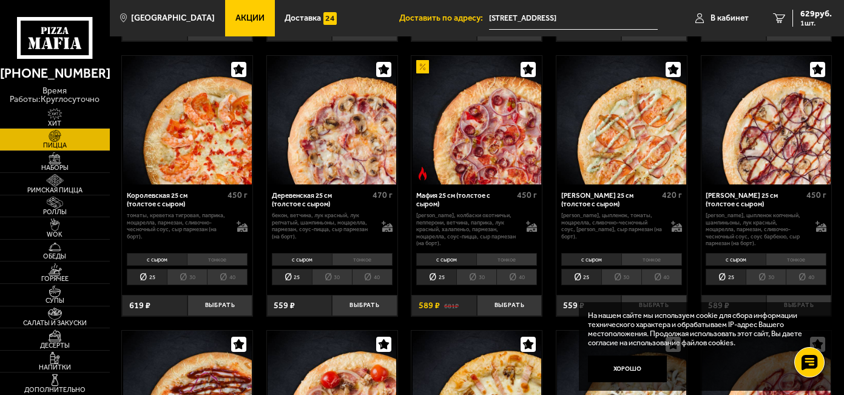
scroll to position [910, 0]
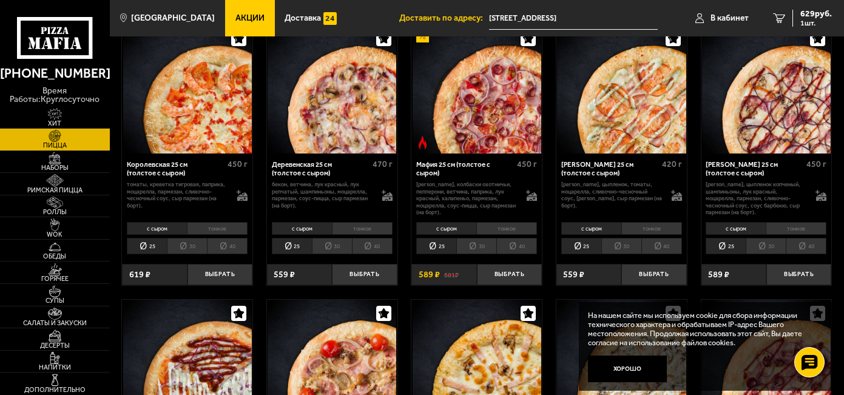
click at [186, 248] on li "30" at bounding box center [187, 246] width 40 height 16
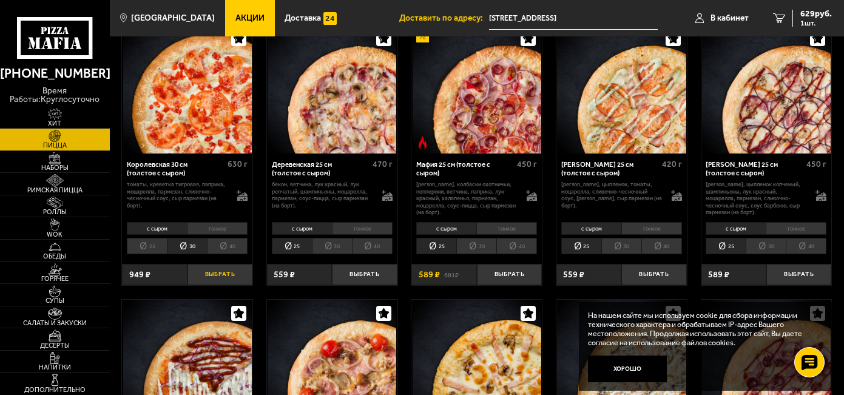
click at [222, 276] on button "Выбрать" at bounding box center [219, 274] width 65 height 21
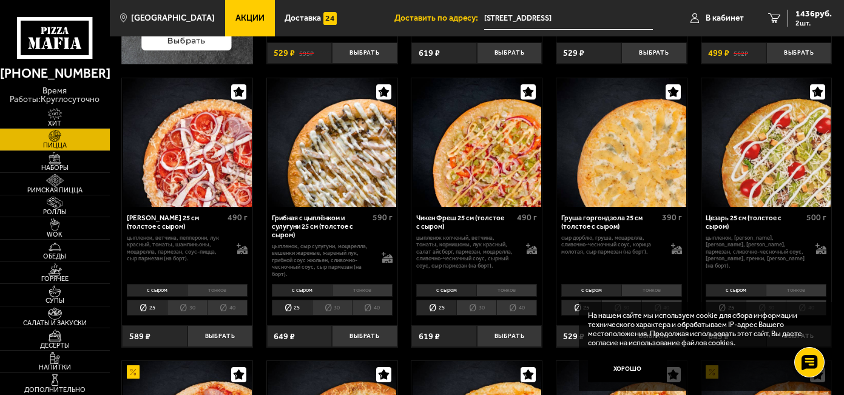
scroll to position [303, 0]
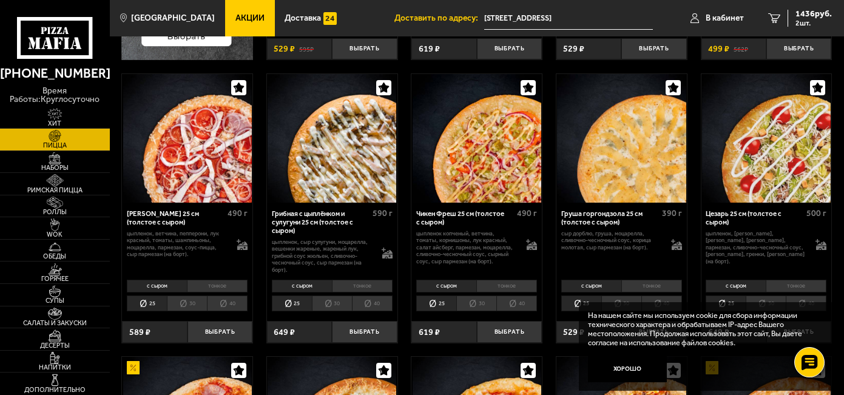
click at [332, 303] on li "30" at bounding box center [332, 303] width 40 height 16
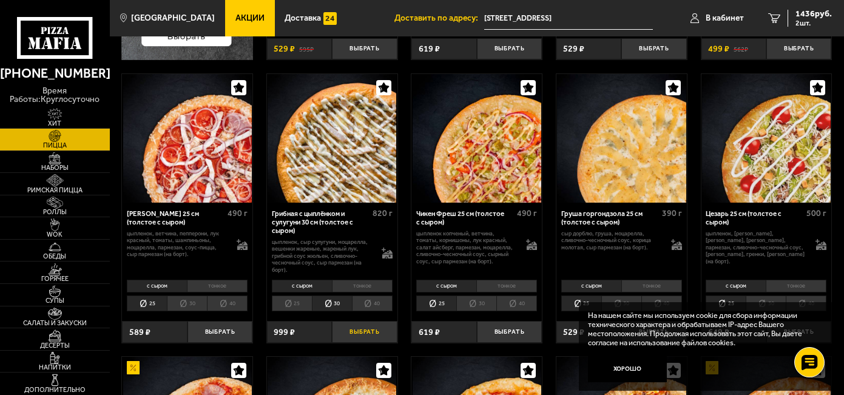
click at [368, 328] on button "Выбрать" at bounding box center [364, 331] width 65 height 21
click at [808, 15] on span "2285 руб." at bounding box center [813, 14] width 36 height 8
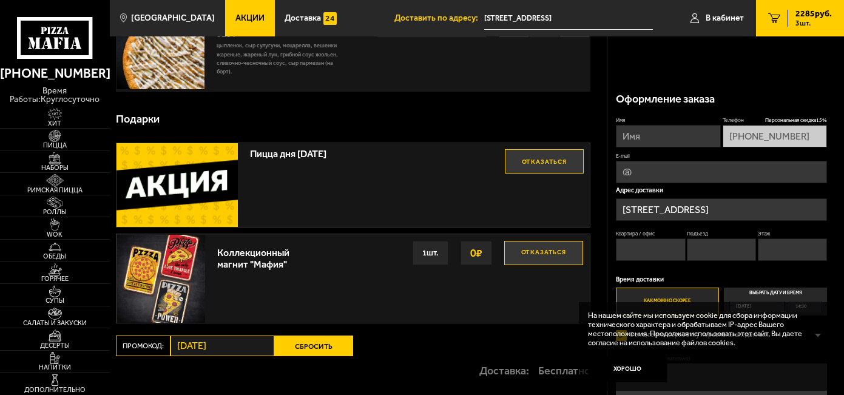
scroll to position [243, 0]
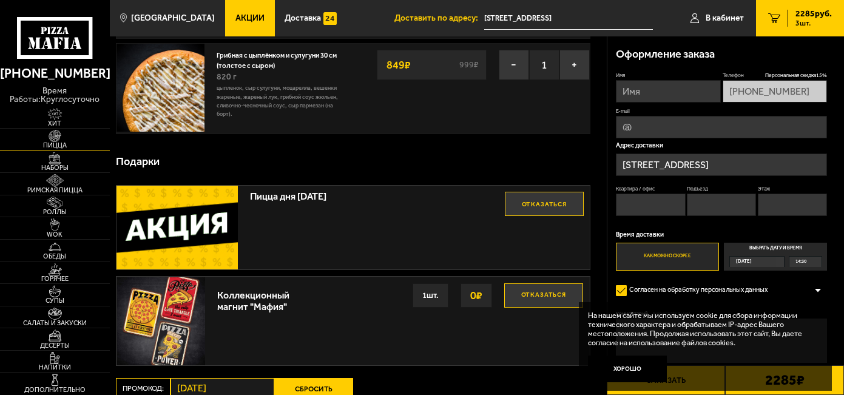
click at [59, 140] on img at bounding box center [55, 136] width 34 height 12
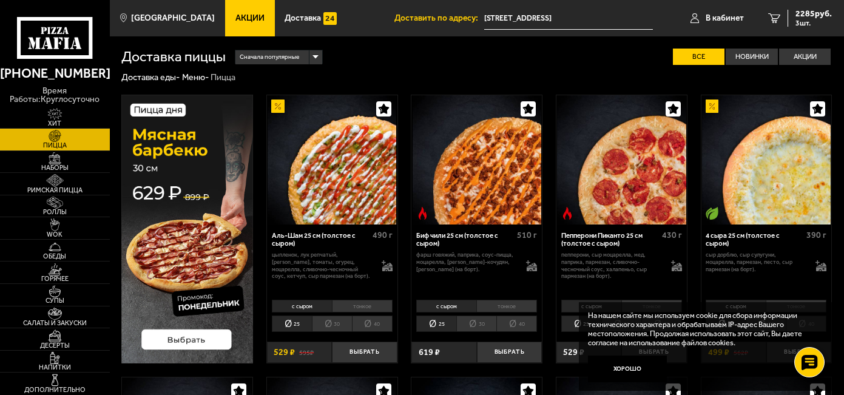
click at [237, 18] on span "Акции" at bounding box center [249, 18] width 29 height 8
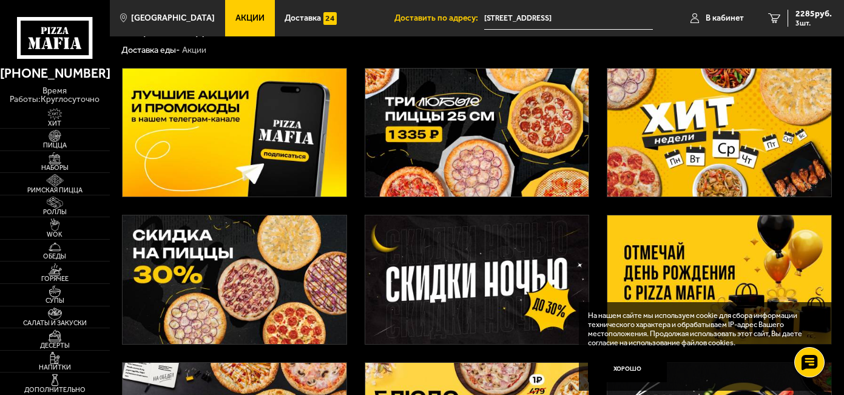
scroll to position [12, 0]
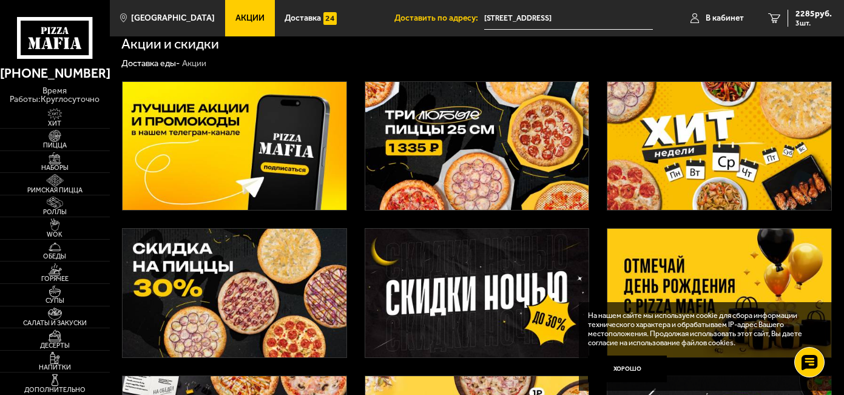
click at [695, 143] on img at bounding box center [719, 146] width 224 height 129
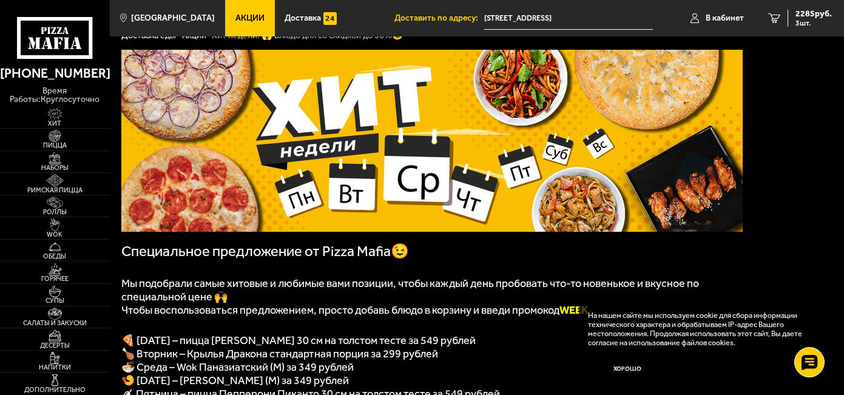
scroll to position [61, 0]
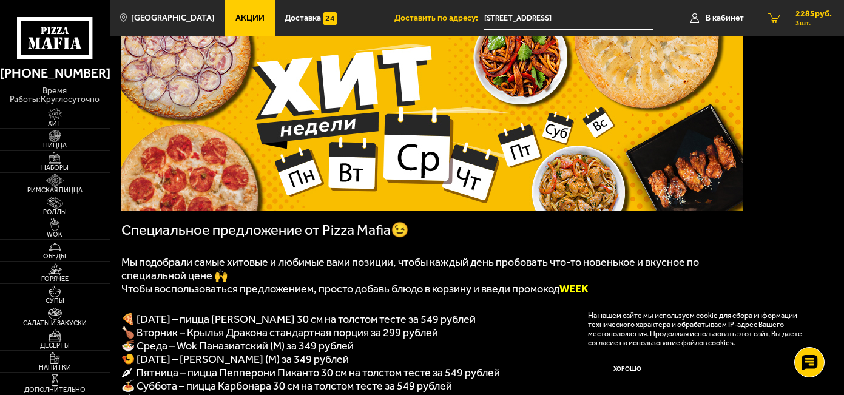
click at [806, 10] on span "2285 руб." at bounding box center [813, 14] width 36 height 8
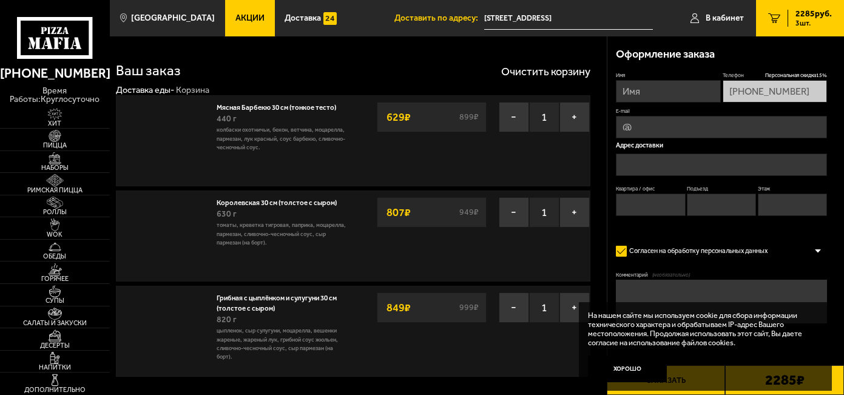
type input "[STREET_ADDRESS]"
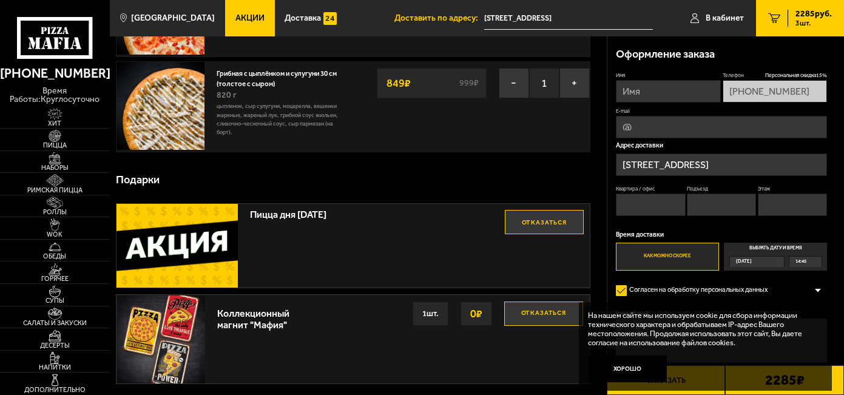
scroll to position [243, 0]
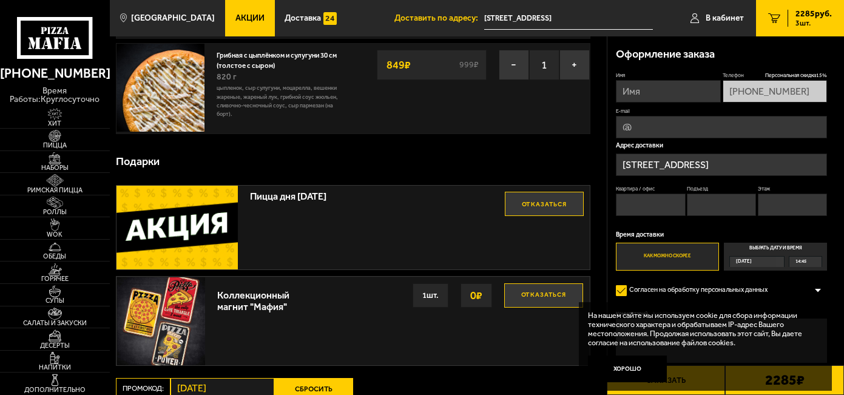
click at [274, 195] on span "Пицца дня понедельник" at bounding box center [377, 194] width 255 height 16
click at [157, 229] on img at bounding box center [176, 228] width 121 height 84
click at [187, 235] on img at bounding box center [176, 228] width 121 height 84
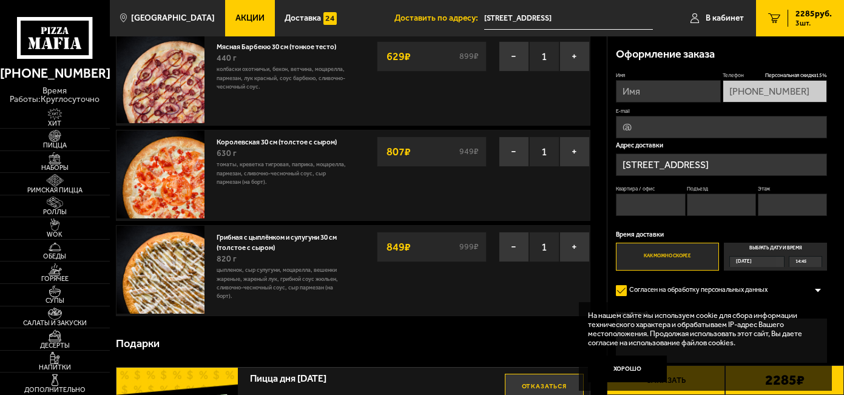
scroll to position [0, 0]
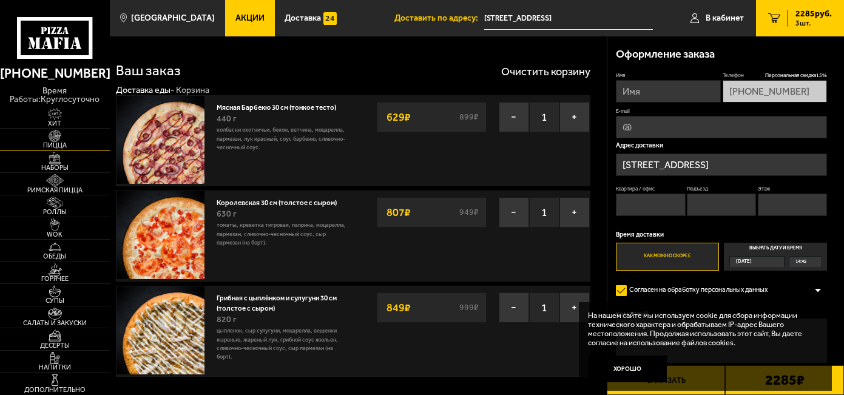
click at [56, 144] on span "Пицца" at bounding box center [55, 145] width 110 height 7
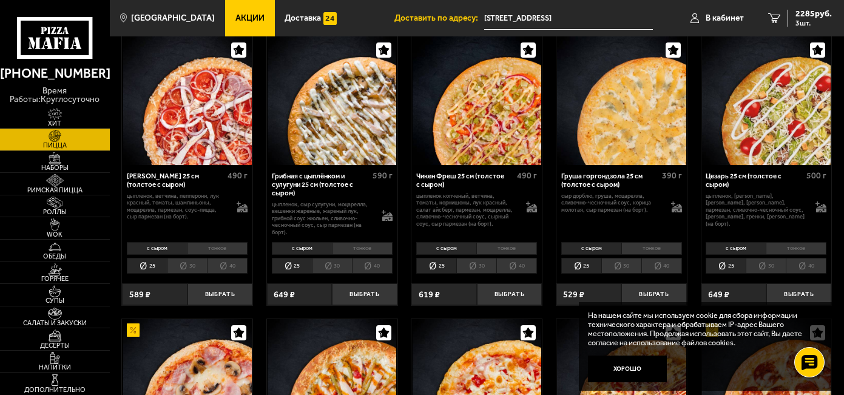
scroll to position [364, 0]
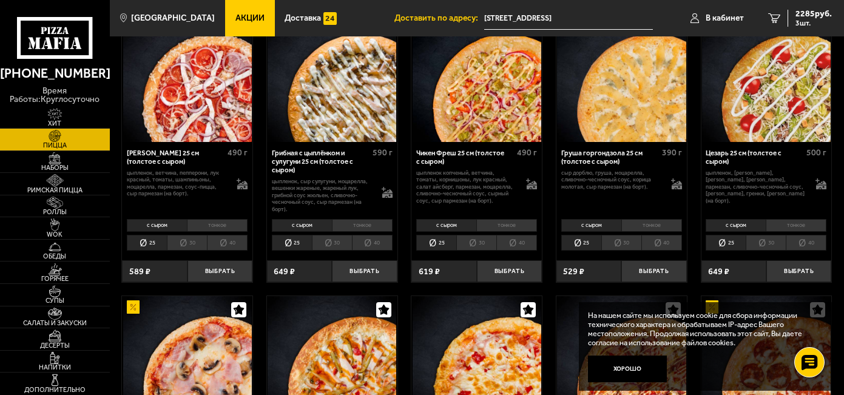
click at [622, 240] on li "30" at bounding box center [621, 243] width 40 height 16
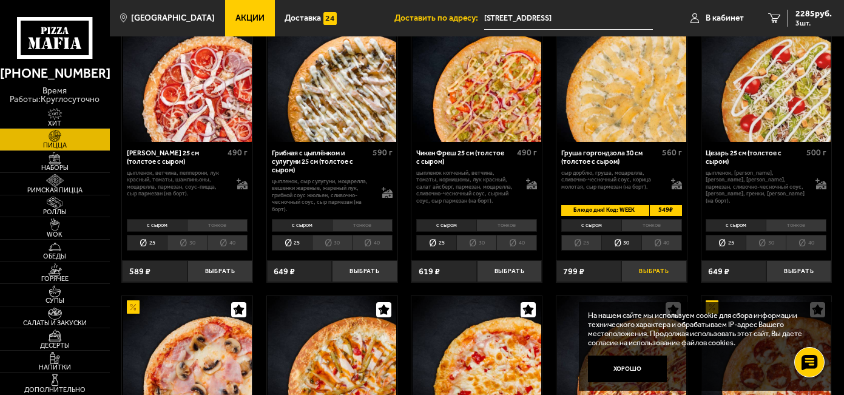
click at [651, 268] on button "Выбрать" at bounding box center [653, 270] width 65 height 21
click at [805, 15] on span "2964 руб." at bounding box center [813, 14] width 36 height 8
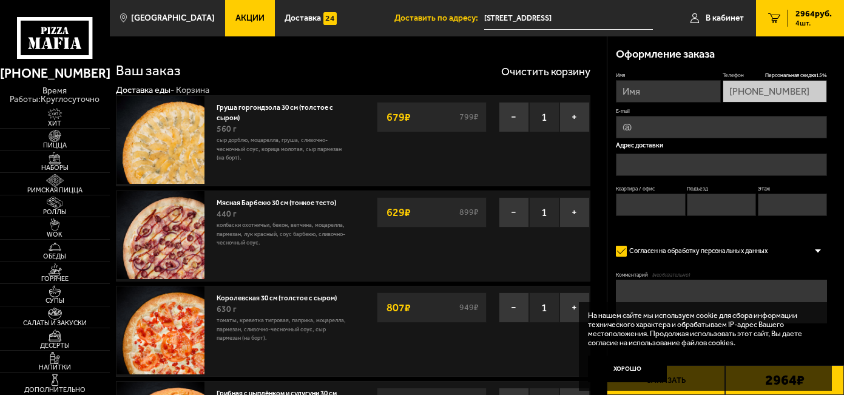
type input "[STREET_ADDRESS]"
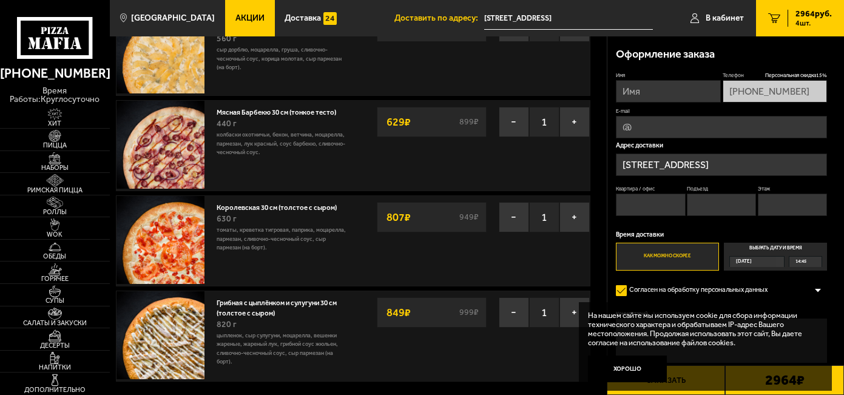
scroll to position [61, 0]
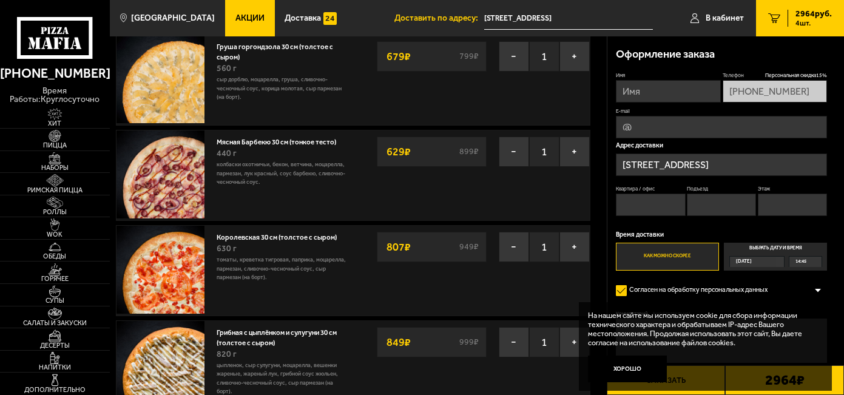
click at [167, 160] on img at bounding box center [160, 174] width 88 height 88
click at [630, 196] on input "Квартира / офис" at bounding box center [650, 205] width 69 height 22
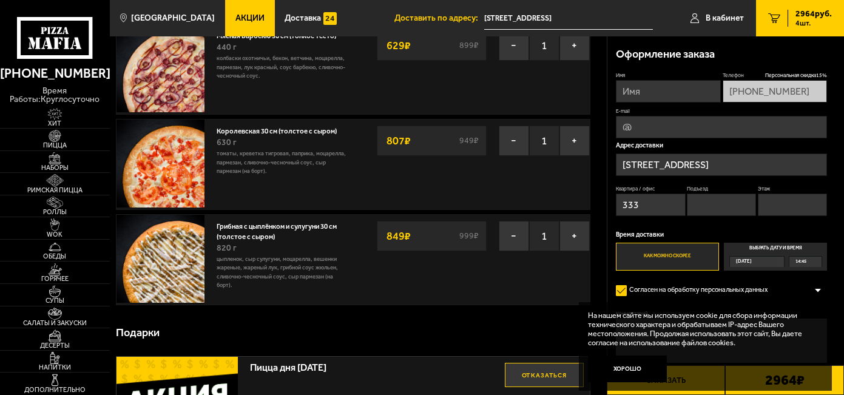
scroll to position [182, 0]
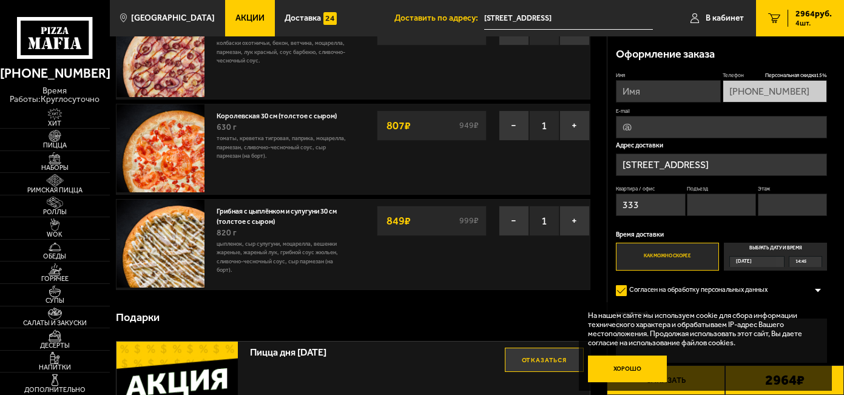
type input "333"
click at [615, 362] on button "Хорошо" at bounding box center [627, 369] width 79 height 26
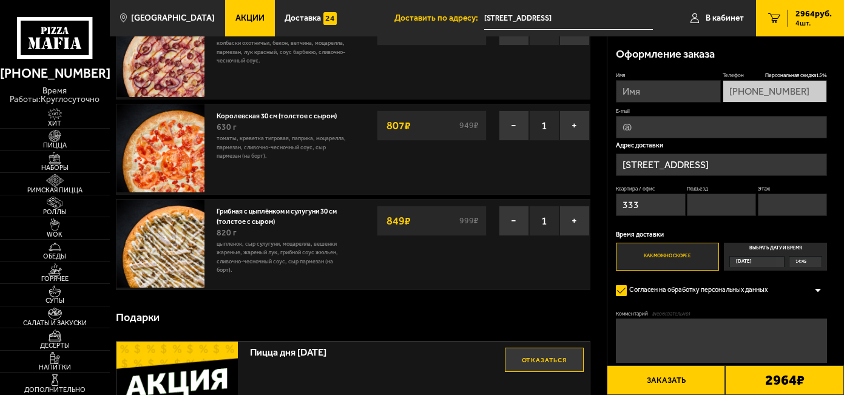
click at [703, 345] on textarea "Комментарий (необязательно)" at bounding box center [721, 341] width 211 height 44
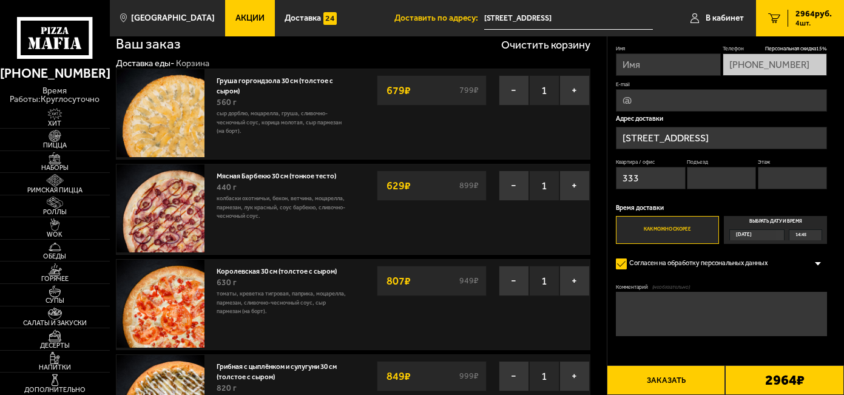
scroll to position [0, 0]
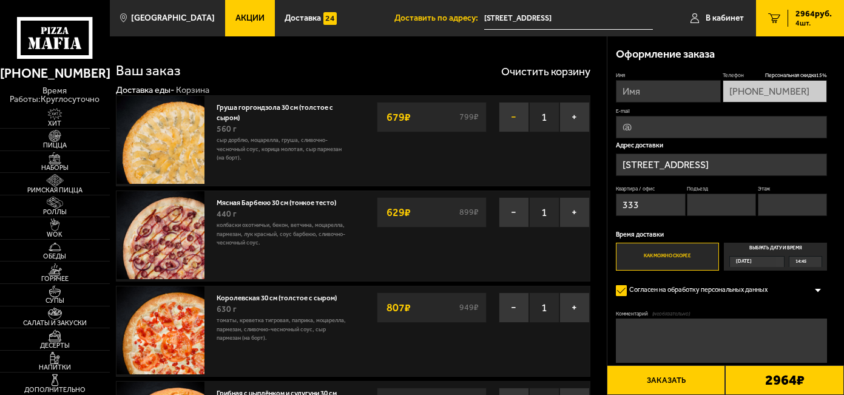
click at [509, 113] on button "−" at bounding box center [514, 117] width 30 height 30
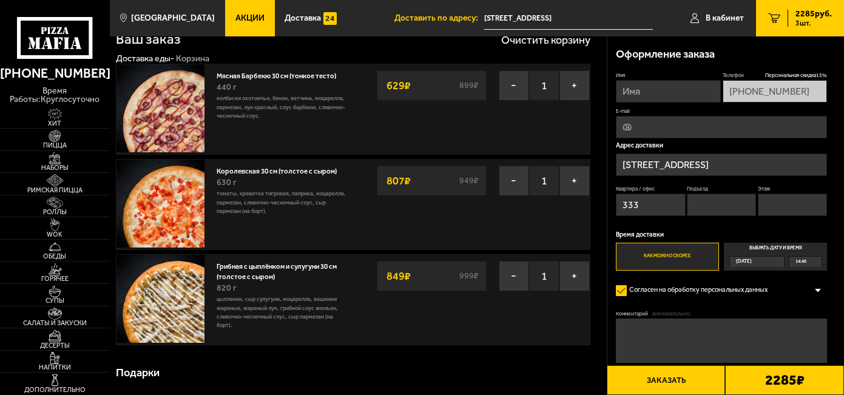
scroll to position [61, 0]
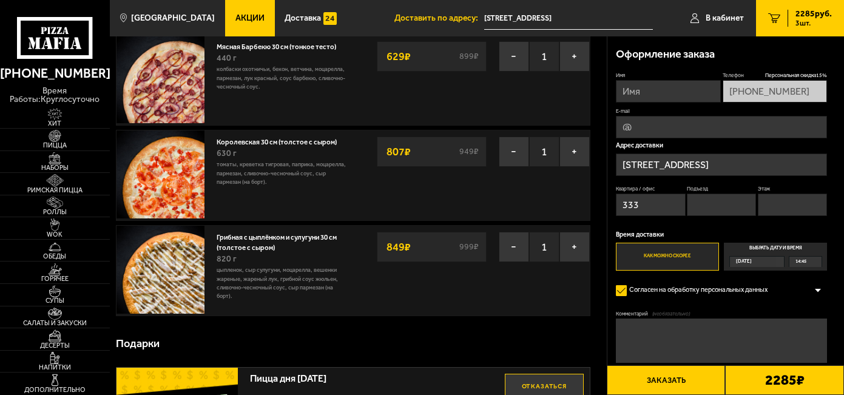
click at [694, 377] on button "Заказать" at bounding box center [666, 380] width 119 height 30
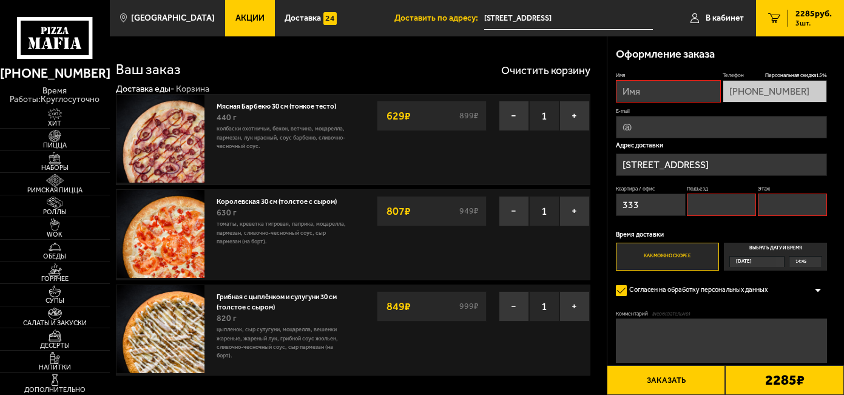
scroll to position [0, 0]
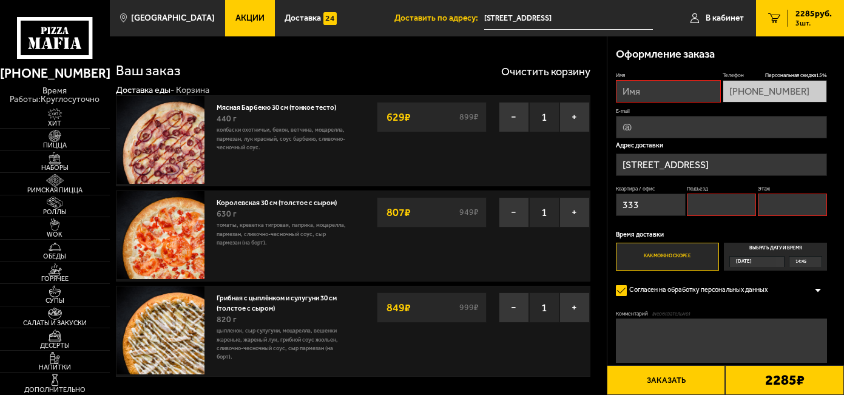
click at [628, 89] on input "Имя" at bounding box center [668, 91] width 104 height 22
type input "Оксана"
type input "oksygen26.08@gmail.com"
click at [718, 207] on input "Подъезд" at bounding box center [721, 205] width 69 height 22
drag, startPoint x: 770, startPoint y: 200, endPoint x: 787, endPoint y: 214, distance: 21.5
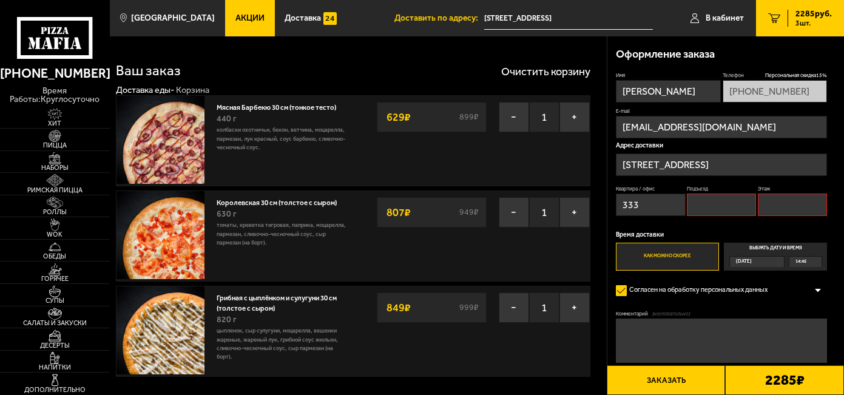
click at [774, 201] on input "Этаж" at bounding box center [792, 205] width 69 height 22
type input "3"
click at [686, 375] on button "Заказать" at bounding box center [666, 380] width 119 height 30
click at [709, 192] on label "Подъезд" at bounding box center [721, 188] width 69 height 7
click at [709, 194] on input "Подъезд" at bounding box center [721, 205] width 69 height 22
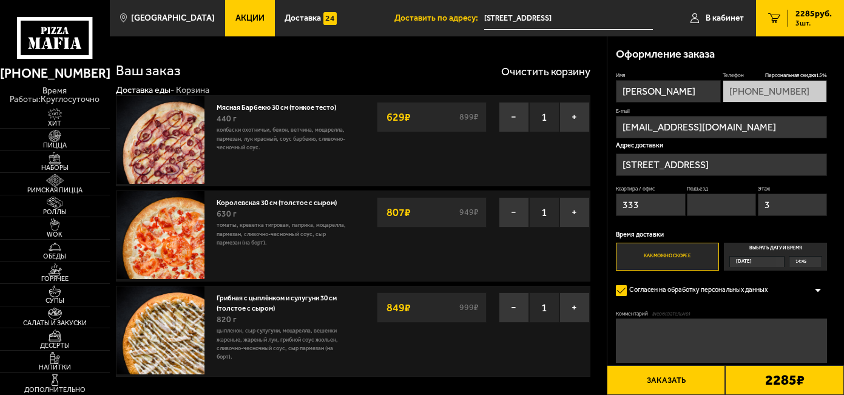
click at [664, 376] on button "Заказать" at bounding box center [666, 380] width 119 height 30
click at [703, 197] on input "Подъезд" at bounding box center [721, 205] width 69 height 22
click at [702, 211] on input "Подъезд" at bounding box center [721, 205] width 69 height 22
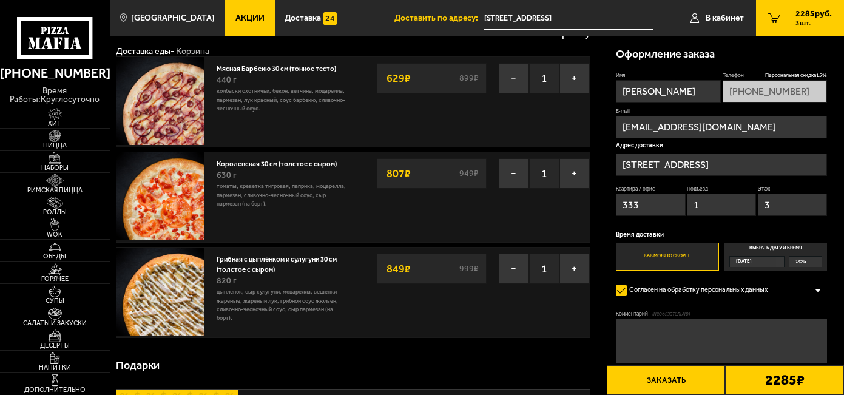
scroll to position [121, 0]
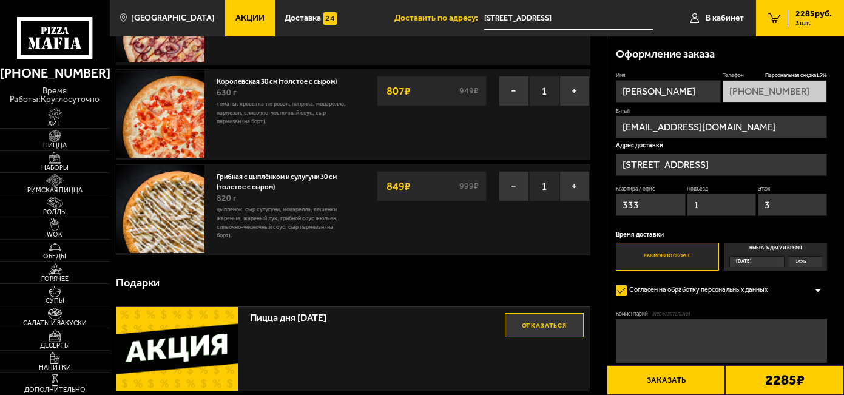
type input "1"
click at [667, 354] on textarea "Комментарий (необязательно)" at bounding box center [721, 341] width 211 height 44
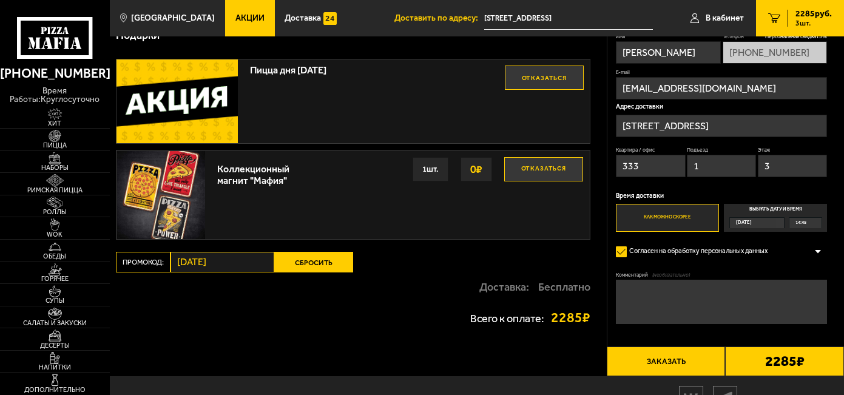
scroll to position [430, 0]
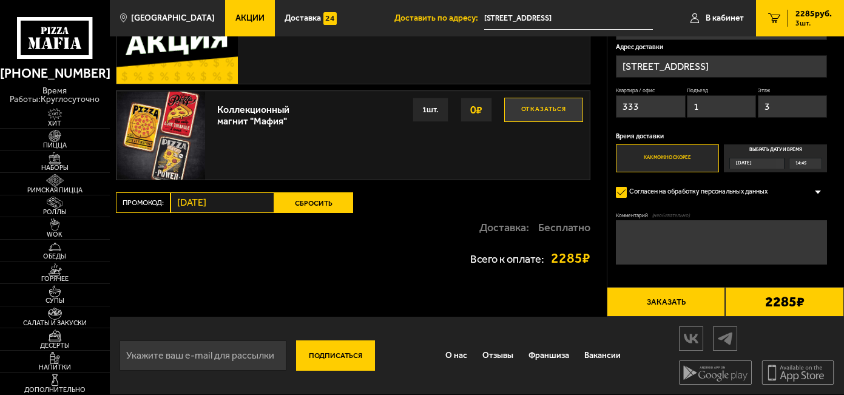
click at [645, 224] on textarea "Комментарий (необязательно)" at bounding box center [721, 242] width 211 height 44
click at [641, 237] on textarea "Комментарий (необязательно)" at bounding box center [721, 242] width 211 height 44
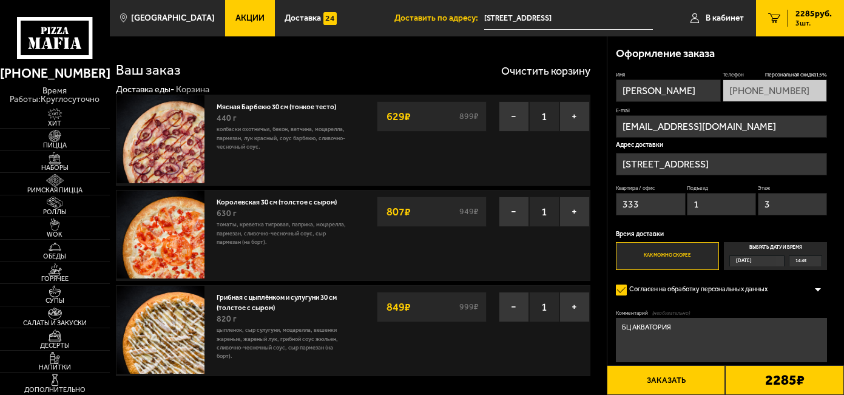
scroll to position [0, 0]
type textarea "БЦ АКВАТОРИЯ"
click at [51, 138] on img at bounding box center [55, 136] width 34 height 12
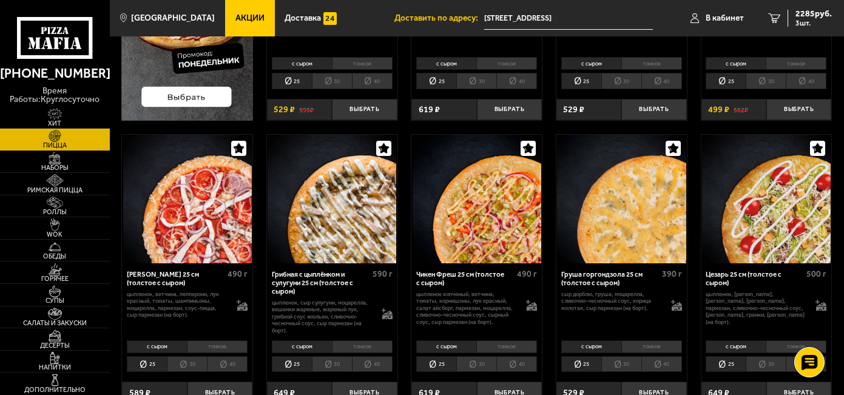
scroll to position [303, 0]
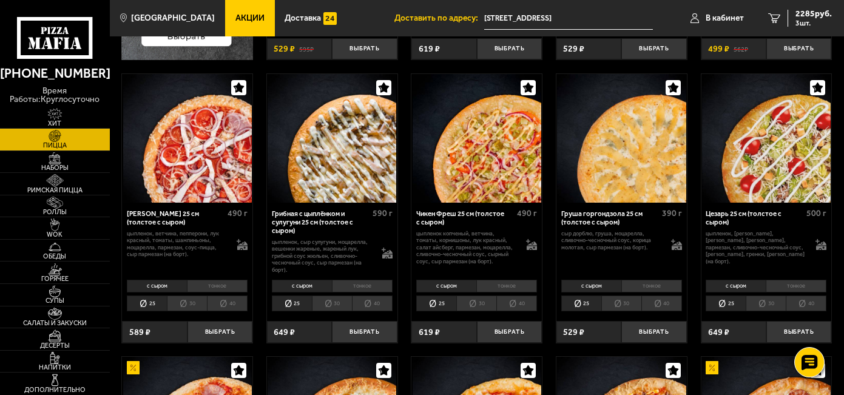
click at [624, 303] on li "30" at bounding box center [621, 303] width 40 height 16
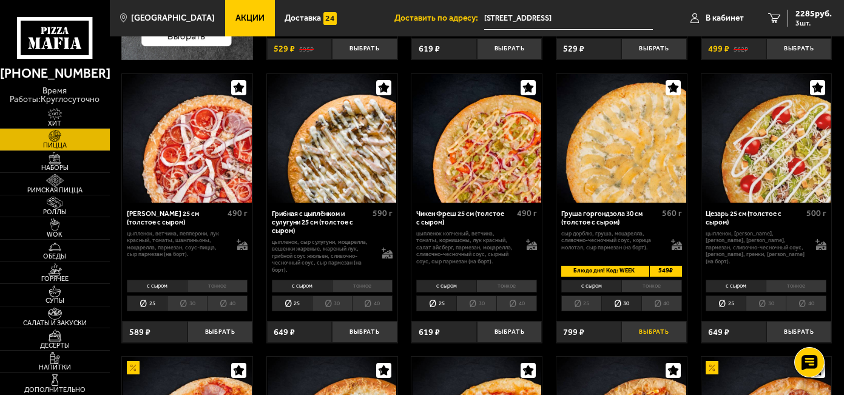
click at [659, 329] on button "Выбрать" at bounding box center [653, 331] width 65 height 21
click at [811, 12] on span "2964 руб." at bounding box center [813, 14] width 36 height 8
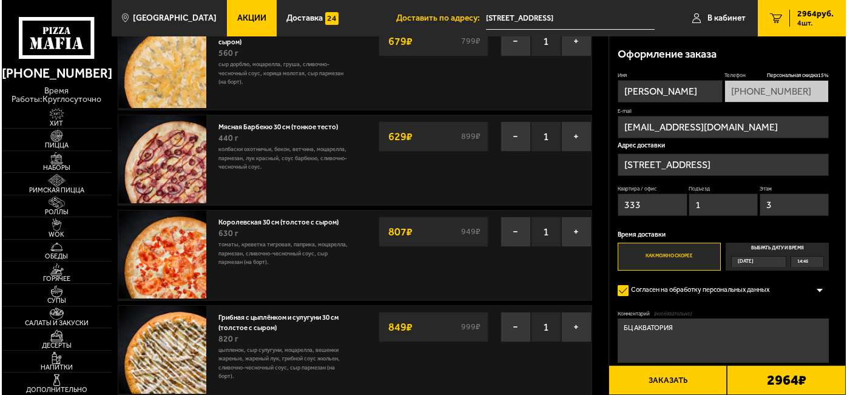
scroll to position [121, 0]
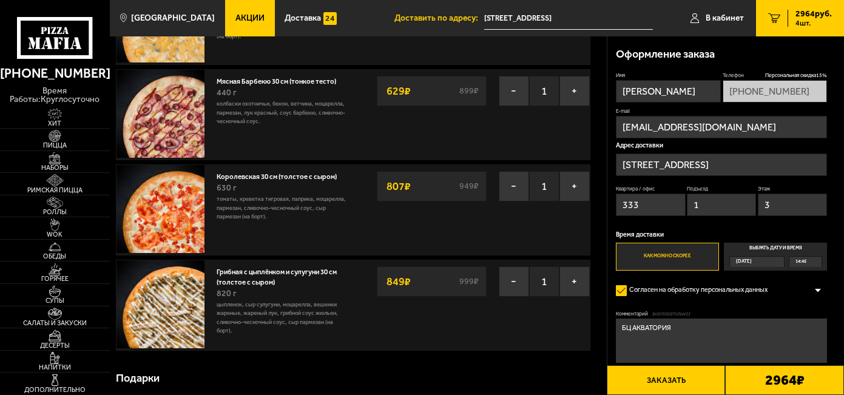
click at [660, 377] on button "Заказать" at bounding box center [666, 380] width 119 height 30
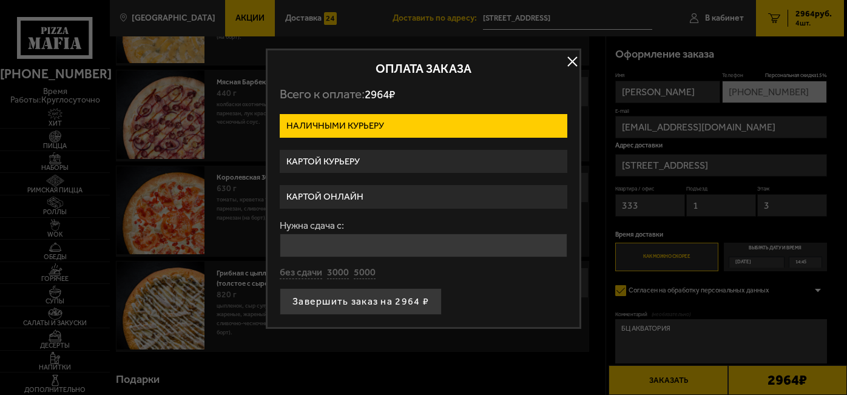
click at [317, 159] on label "Картой курьеру" at bounding box center [424, 162] width 288 height 24
click at [0, 0] on input "Картой курьеру" at bounding box center [0, 0] width 0 height 0
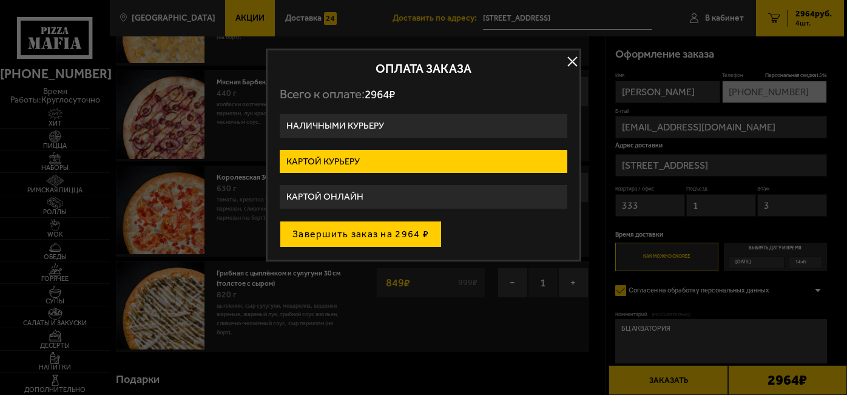
click at [372, 240] on button "Завершить заказ на 2964 ₽" at bounding box center [361, 234] width 162 height 27
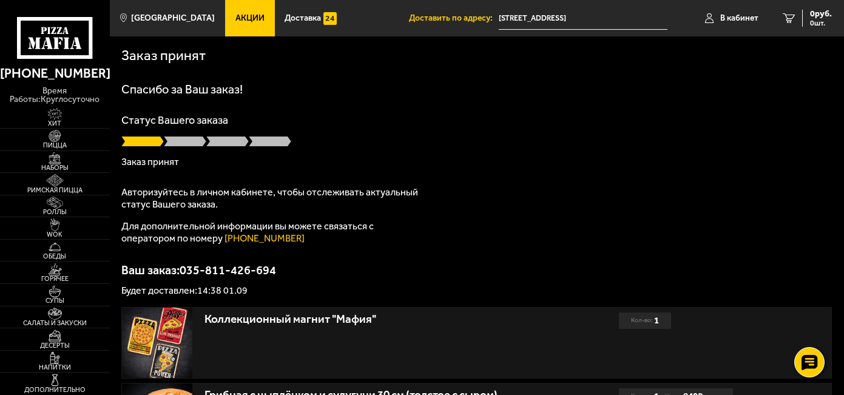
scroll to position [61, 0]
